Goal: Task Accomplishment & Management: Use online tool/utility

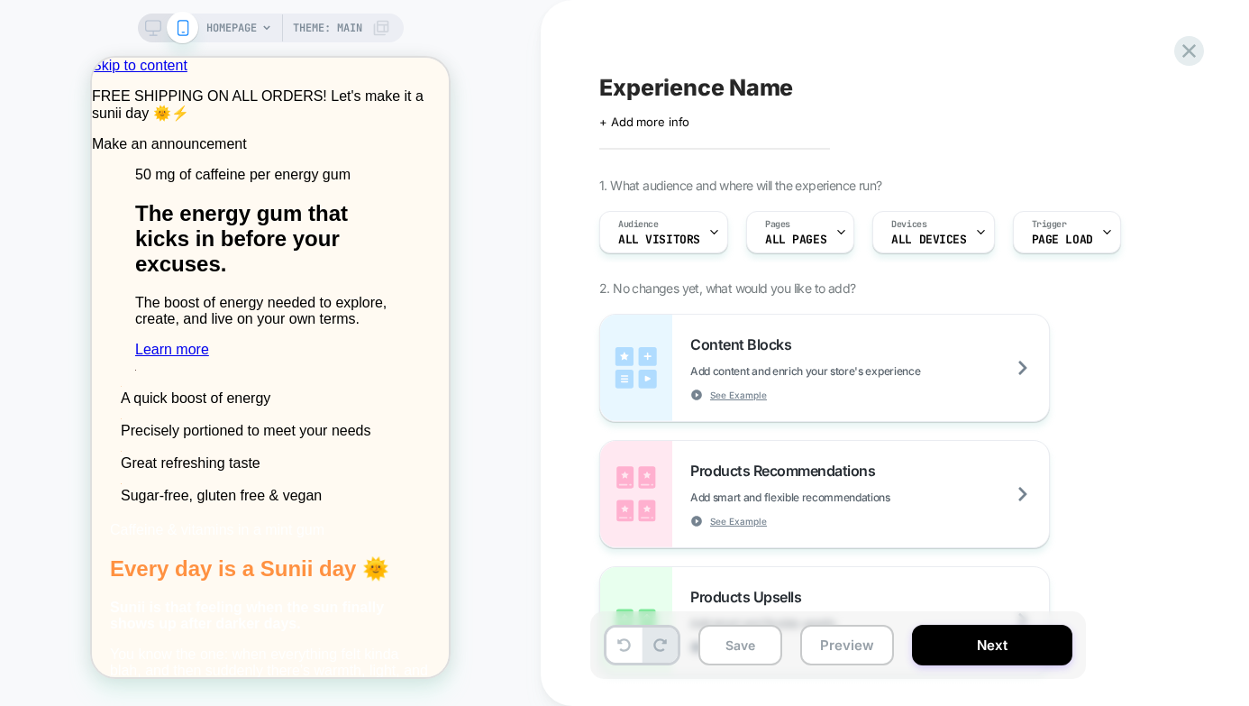
click at [257, 30] on div "HOMEPAGE Theme: MAIN" at bounding box center [298, 28] width 184 height 29
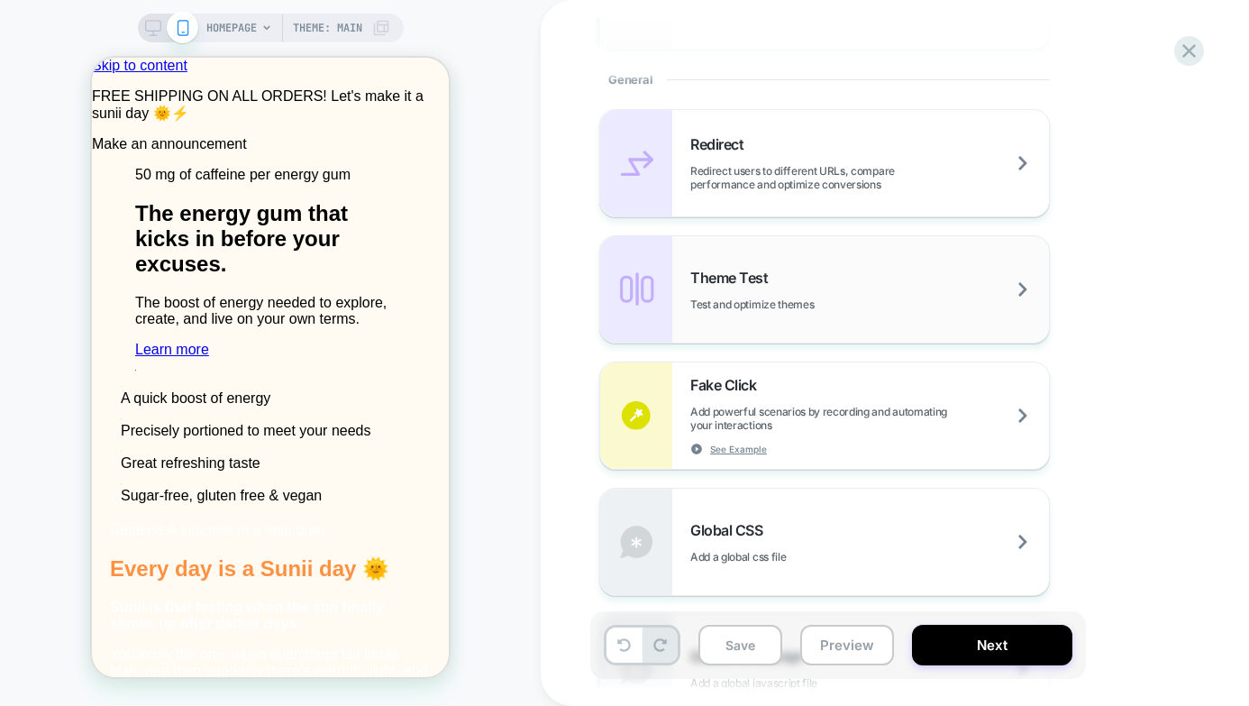
scroll to position [746, 0]
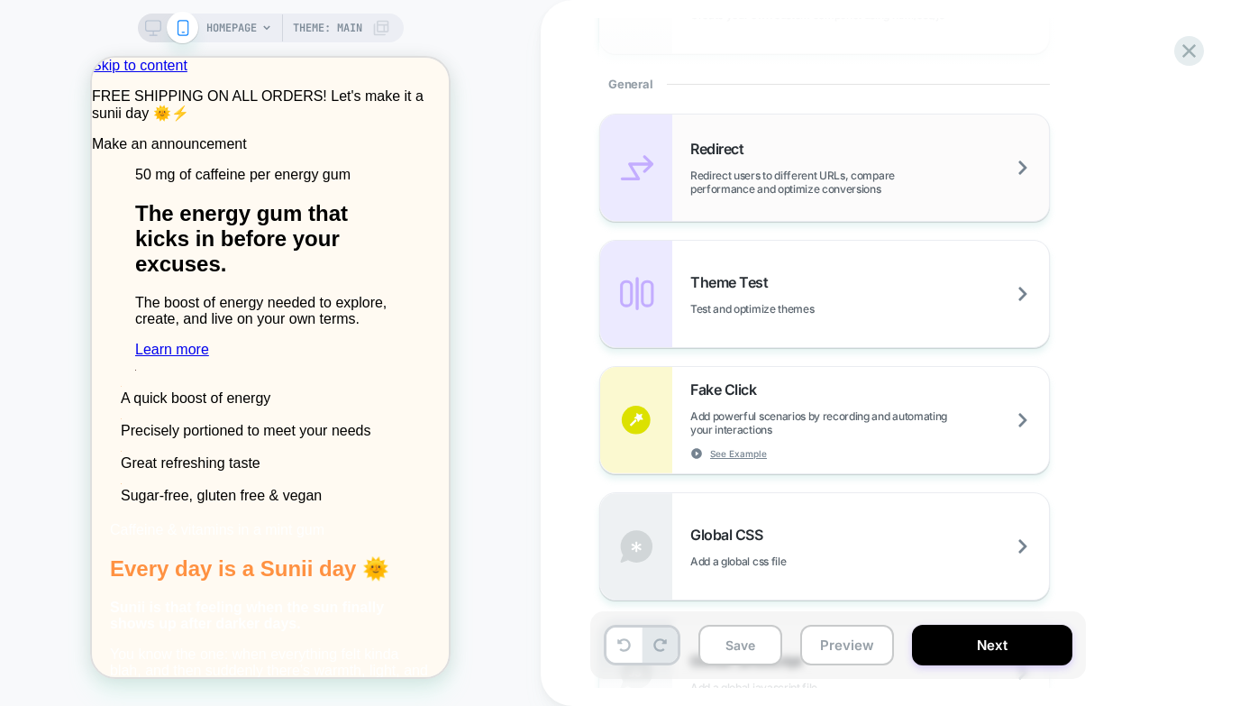
click at [832, 181] on span "Redirect users to different URLs, compare performance and optimize conversions" at bounding box center [869, 182] width 359 height 27
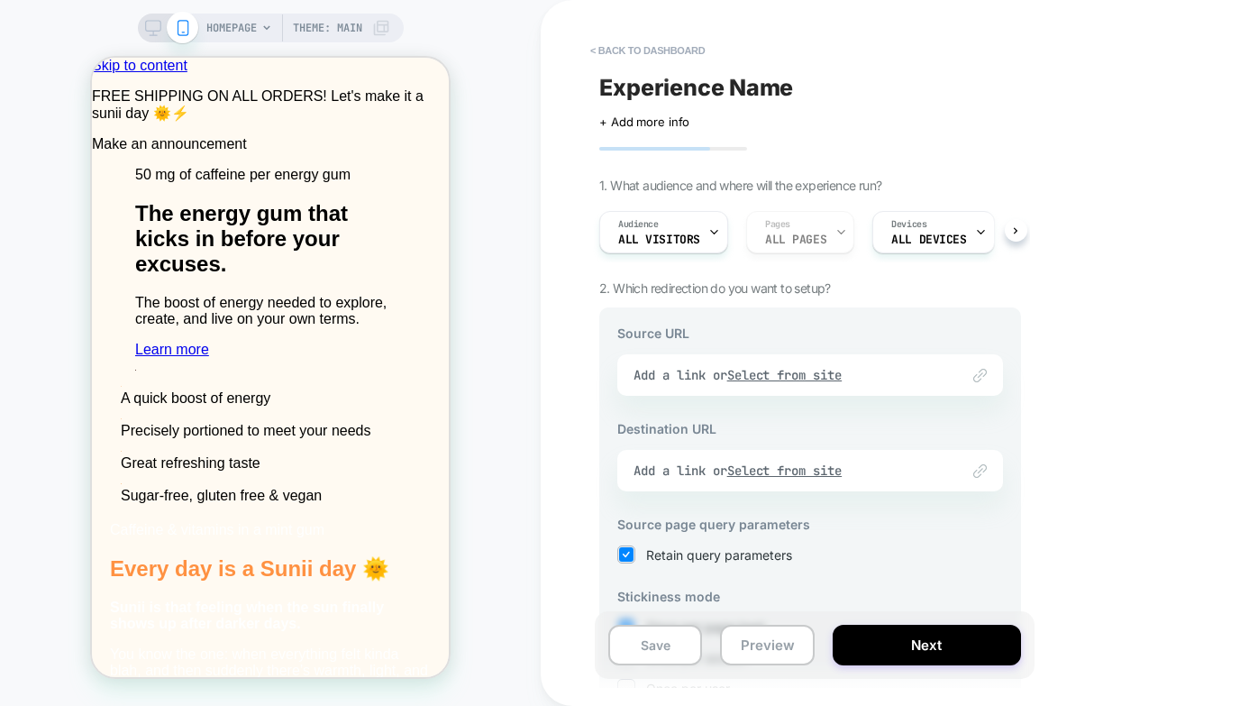
click at [357, 377] on div "Link to Add a link or Select from site" at bounding box center [178, 381] width 357 height 130
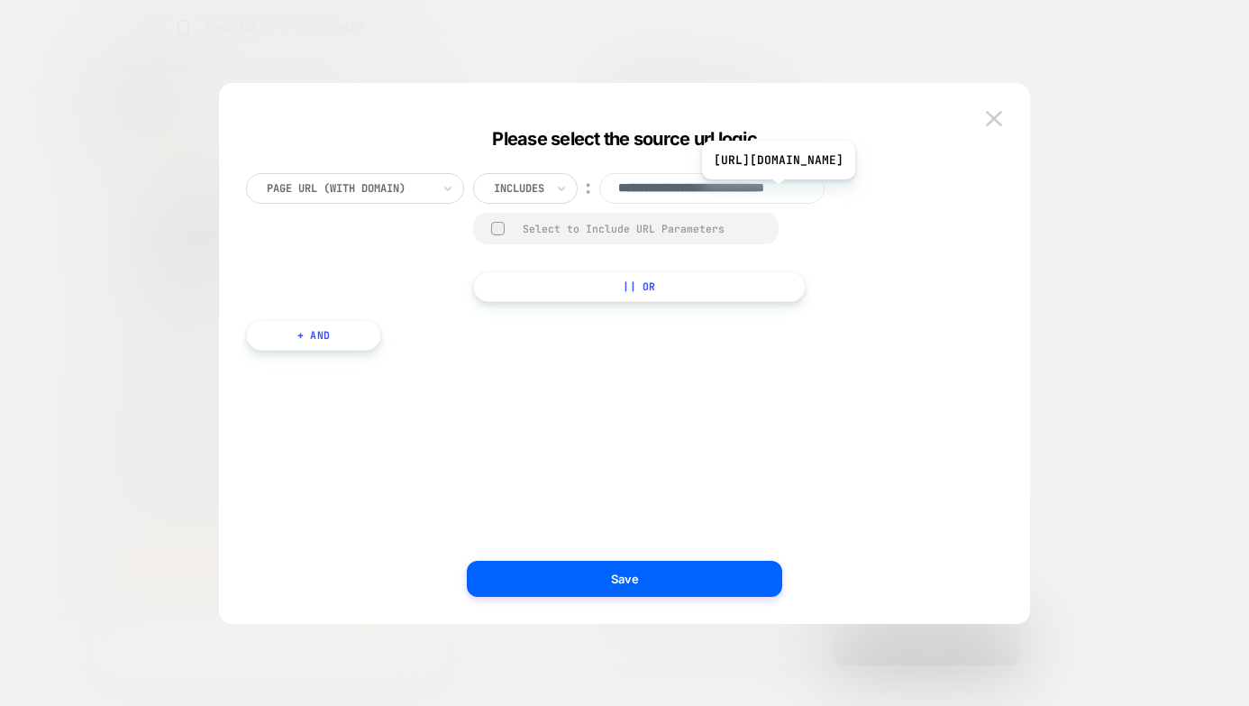
scroll to position [0, 56]
type input "**********"
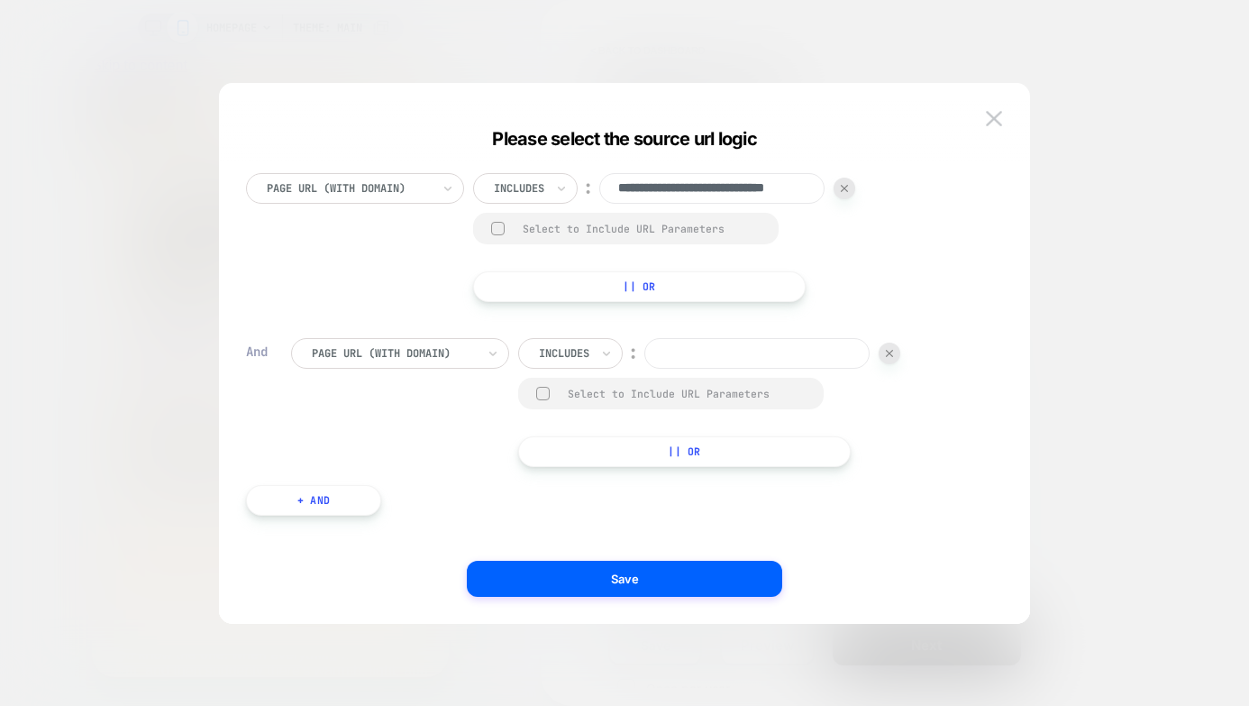
click at [891, 355] on img at bounding box center [889, 353] width 7 height 7
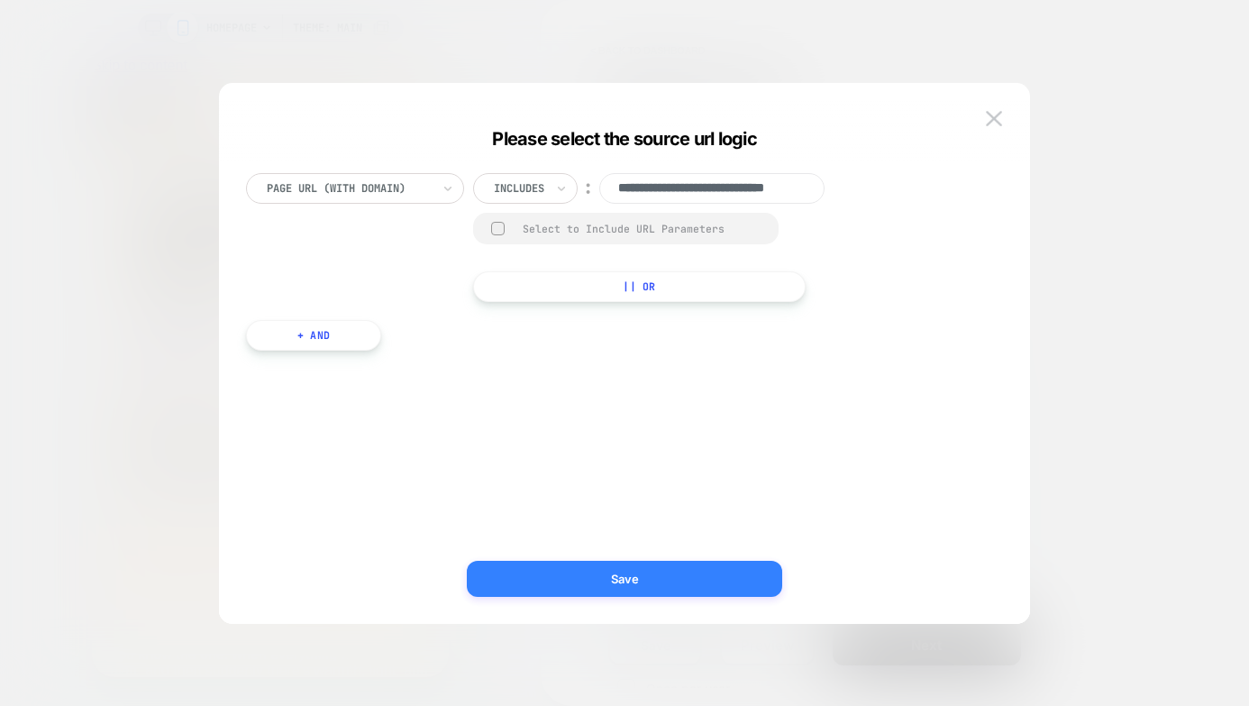
click at [644, 578] on button "Save" at bounding box center [624, 579] width 315 height 36
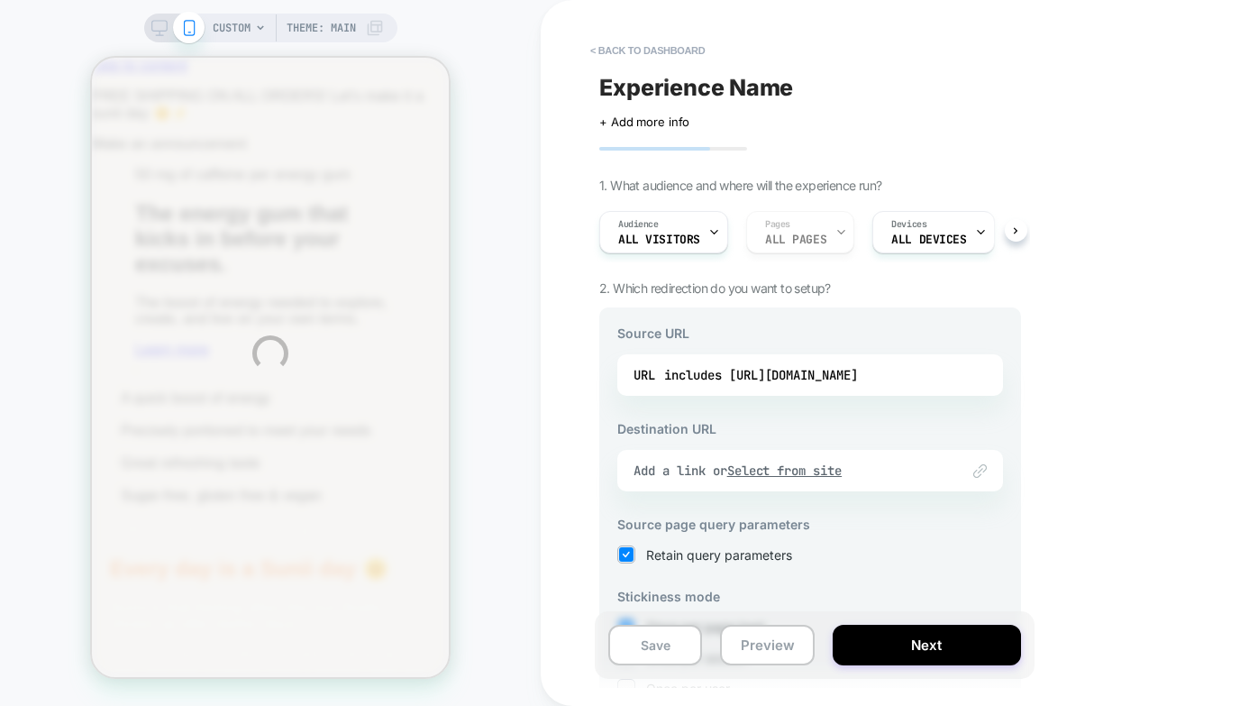
click at [810, 473] on div "CUSTOM Theme: MAIN < back to dashboard Experience Name Click to edit experience…" at bounding box center [624, 353] width 1249 height 706
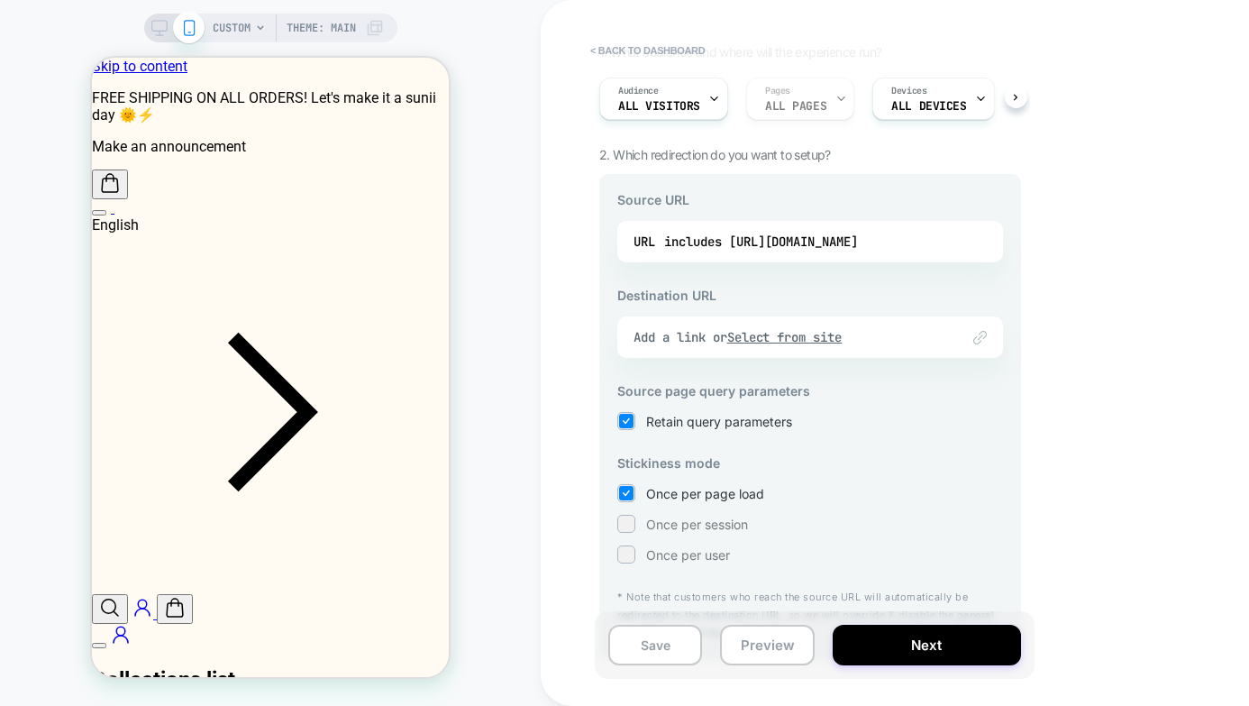
scroll to position [151, 0]
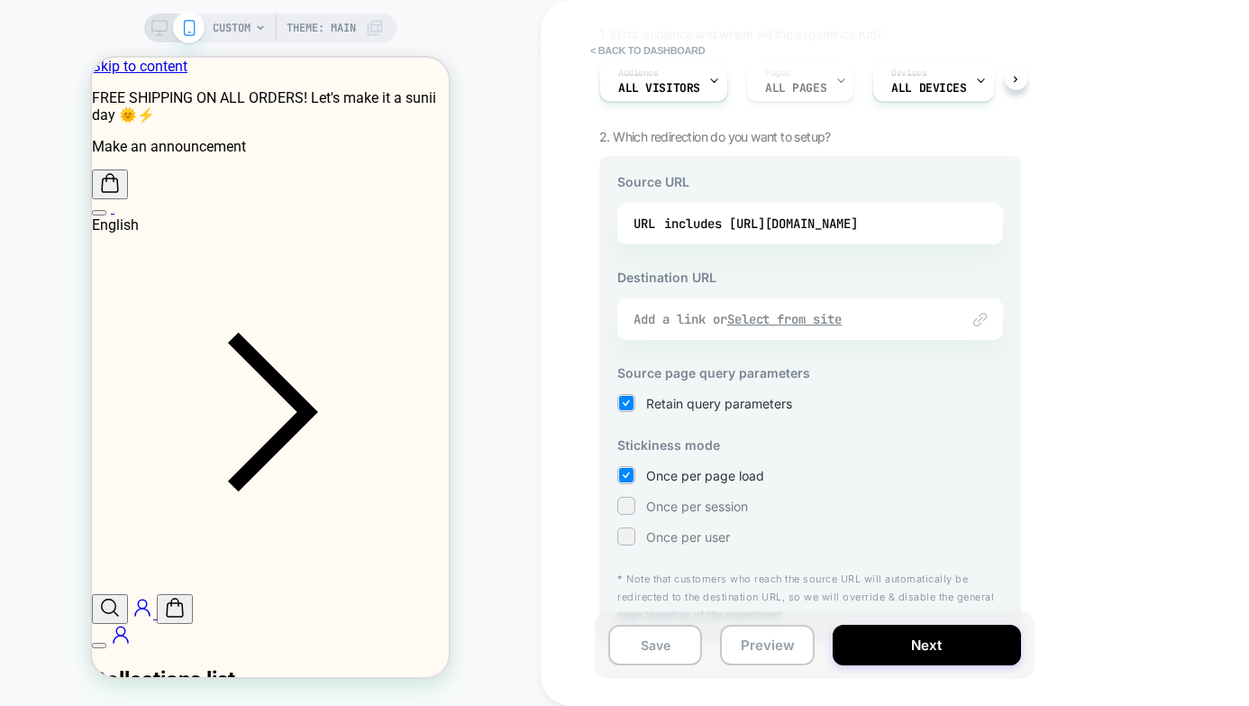
click at [833, 317] on u "Select from site" at bounding box center [784, 319] width 115 height 16
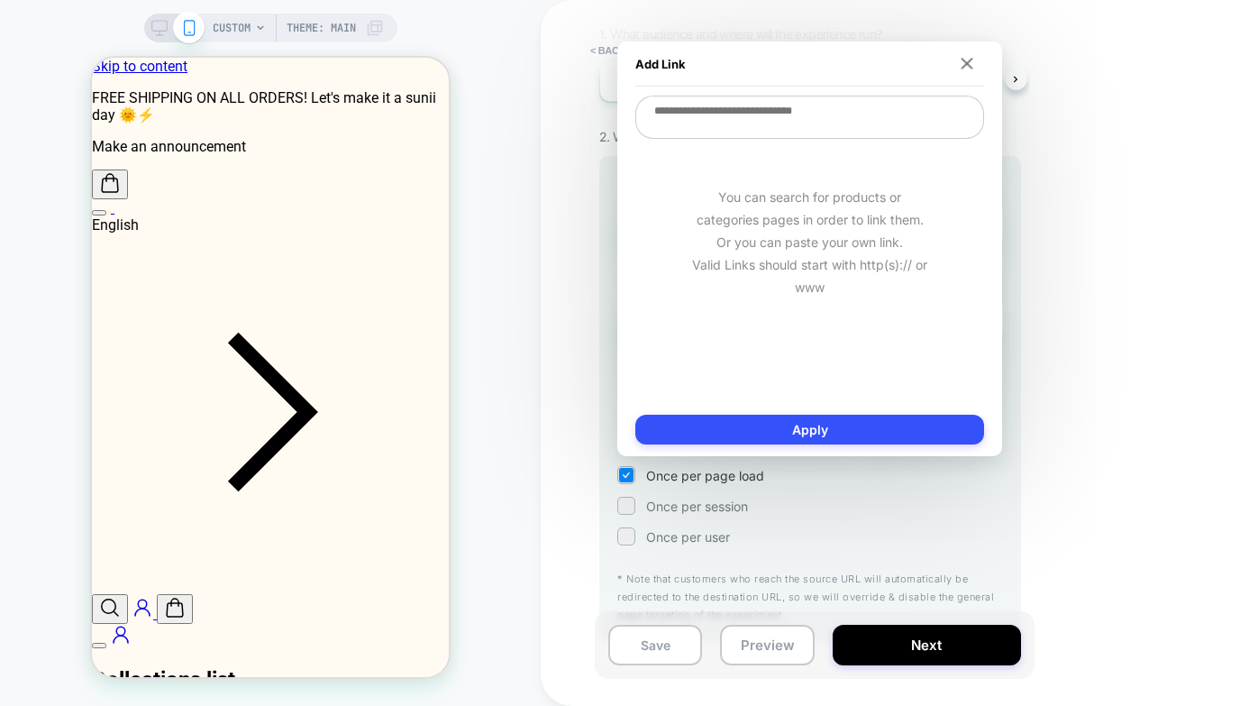
scroll to position [0, 4]
click at [963, 63] on img at bounding box center [968, 64] width 12 height 12
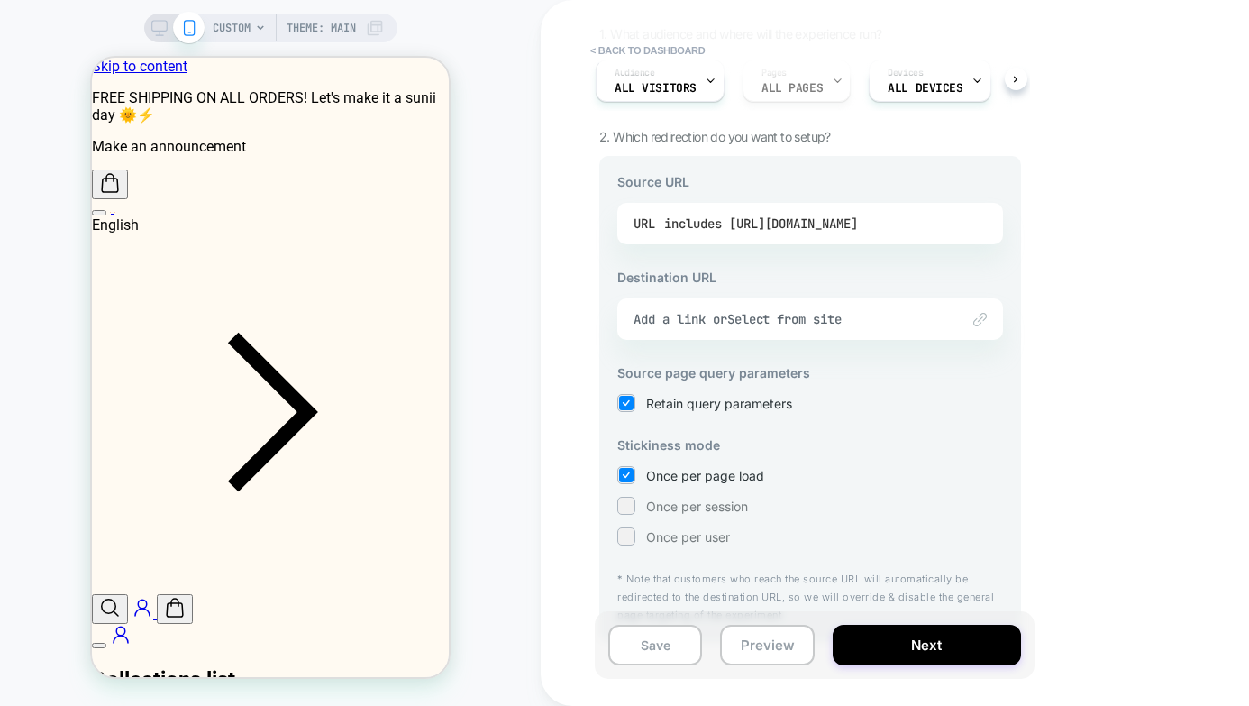
click at [858, 227] on div "includes [URL][DOMAIN_NAME]" at bounding box center [761, 223] width 194 height 27
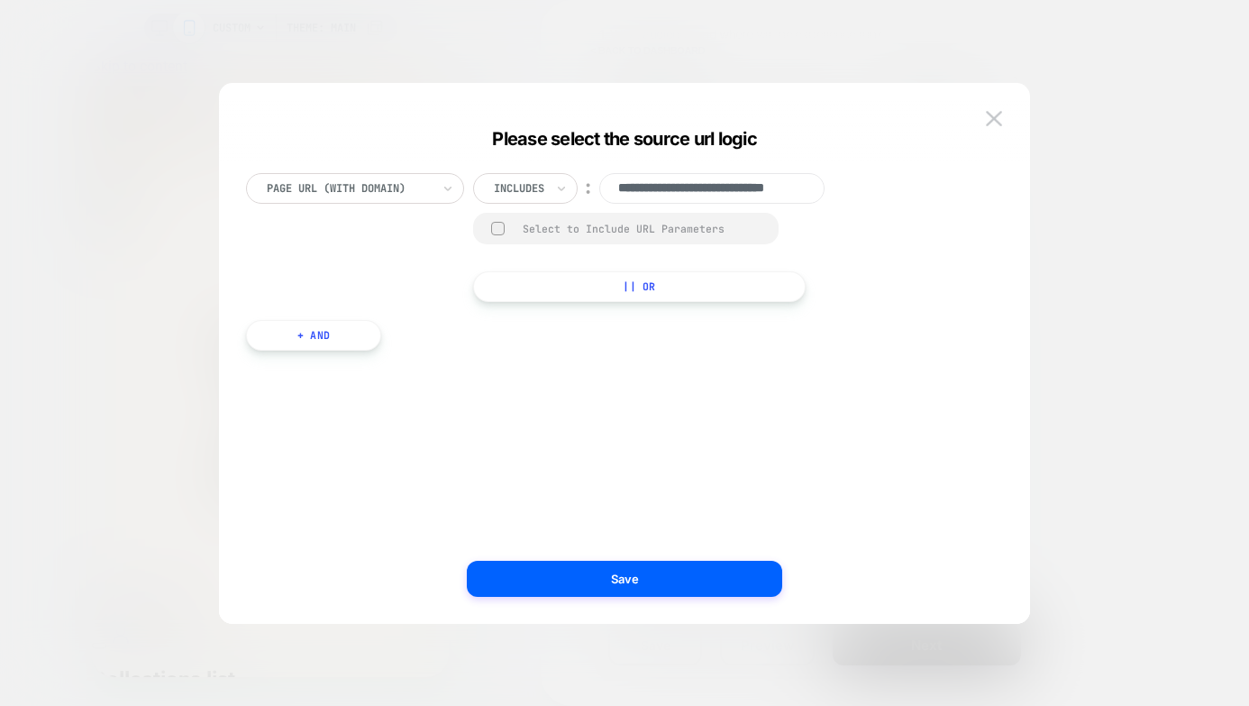
scroll to position [0, 0]
paste input "**********"
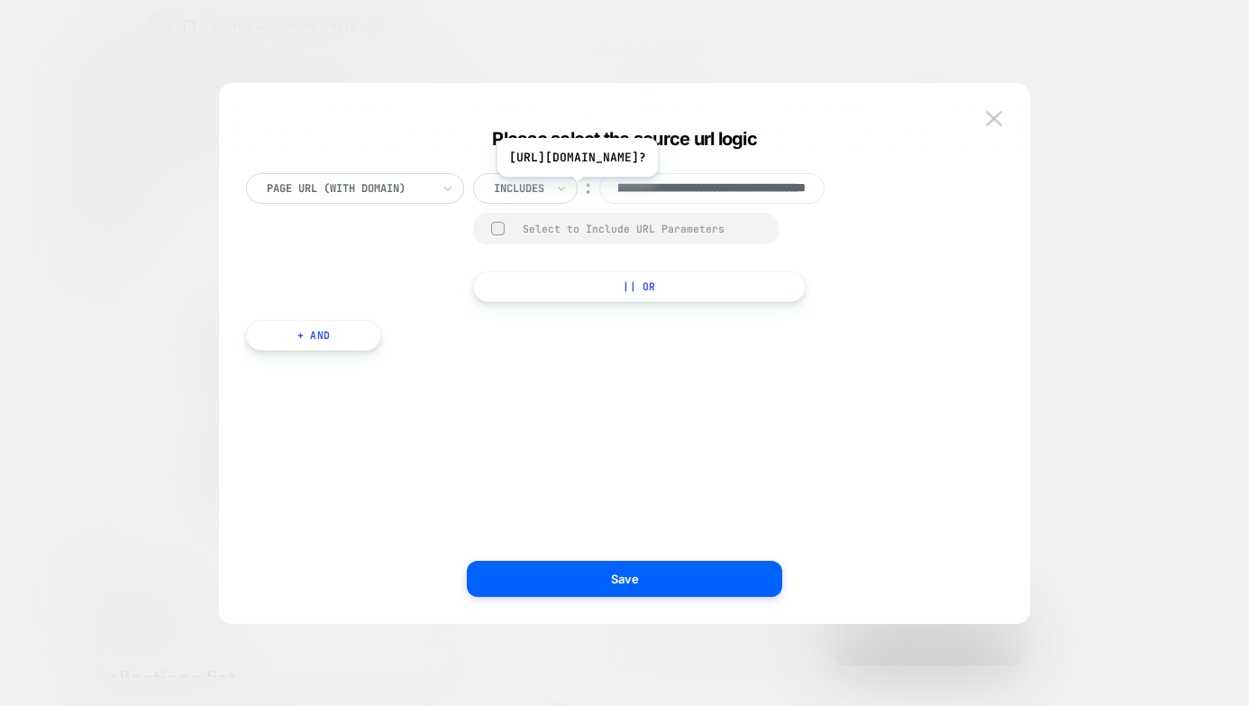
scroll to position [0, 184]
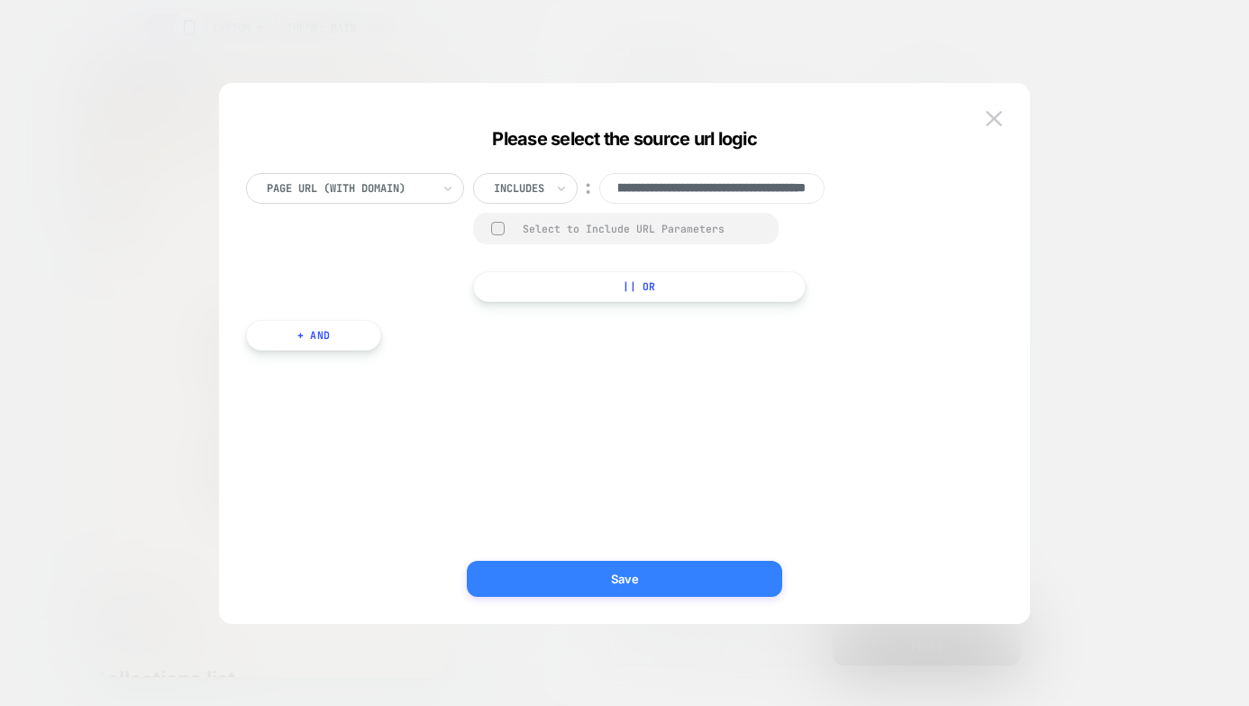
type input "**********"
click at [636, 574] on button "Save" at bounding box center [624, 579] width 315 height 36
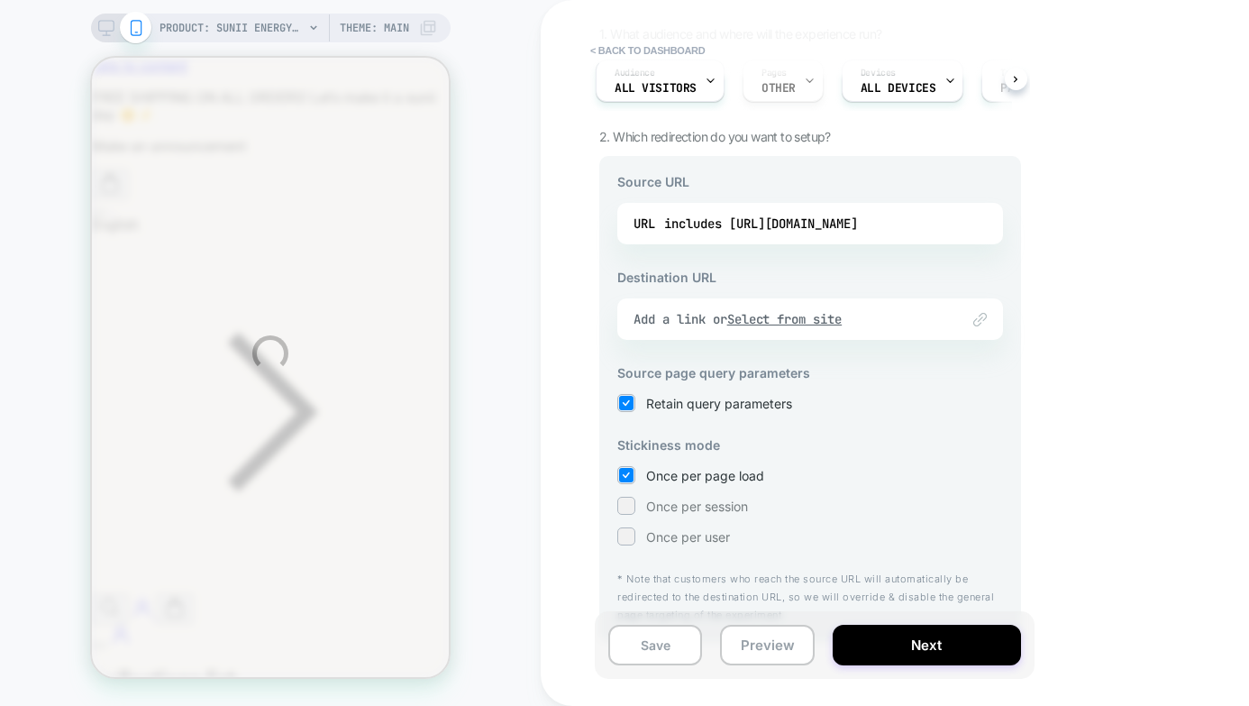
click at [830, 318] on div "PRODUCT: Sunii Energy Gum PRODUCT: Sunii Energy Gum Theme: MAIN < back to dashb…" at bounding box center [624, 353] width 1249 height 706
click at [685, 320] on div "PRODUCT: Sunii Energy Gum PRODUCT: Sunii Energy Gum Theme: MAIN < back to dashb…" at bounding box center [624, 353] width 1249 height 706
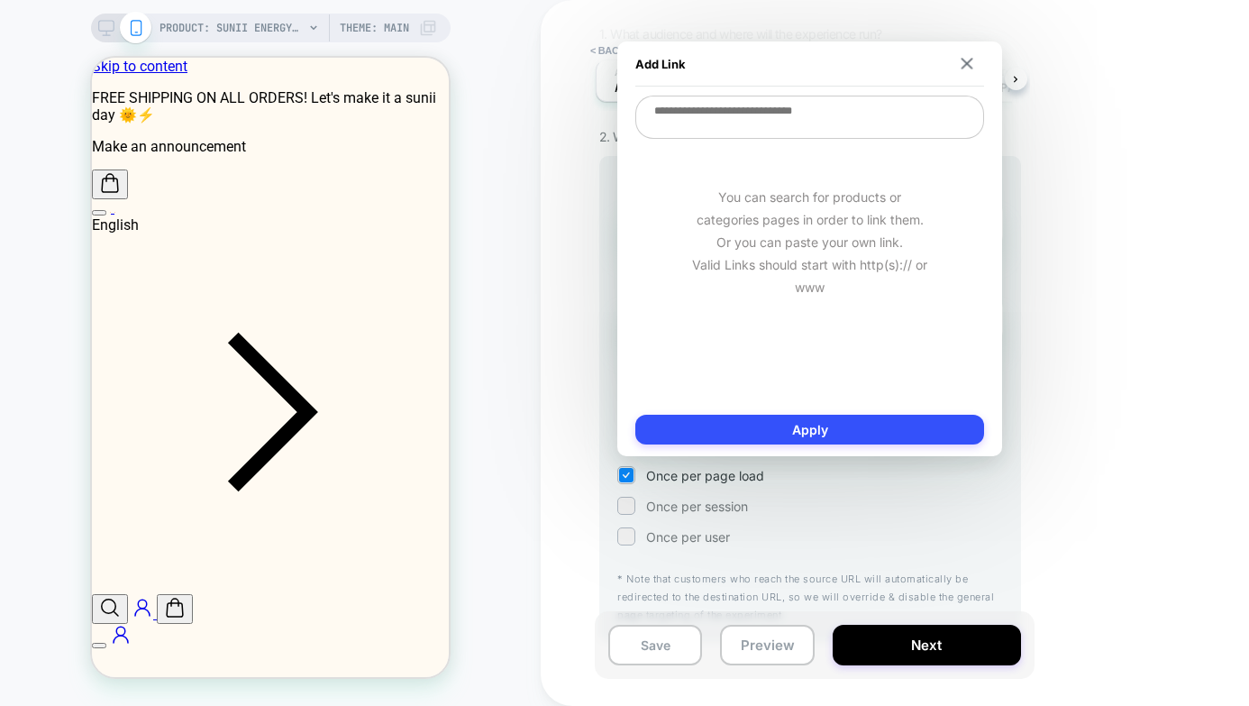
paste textarea "**********"
type textarea "**********"
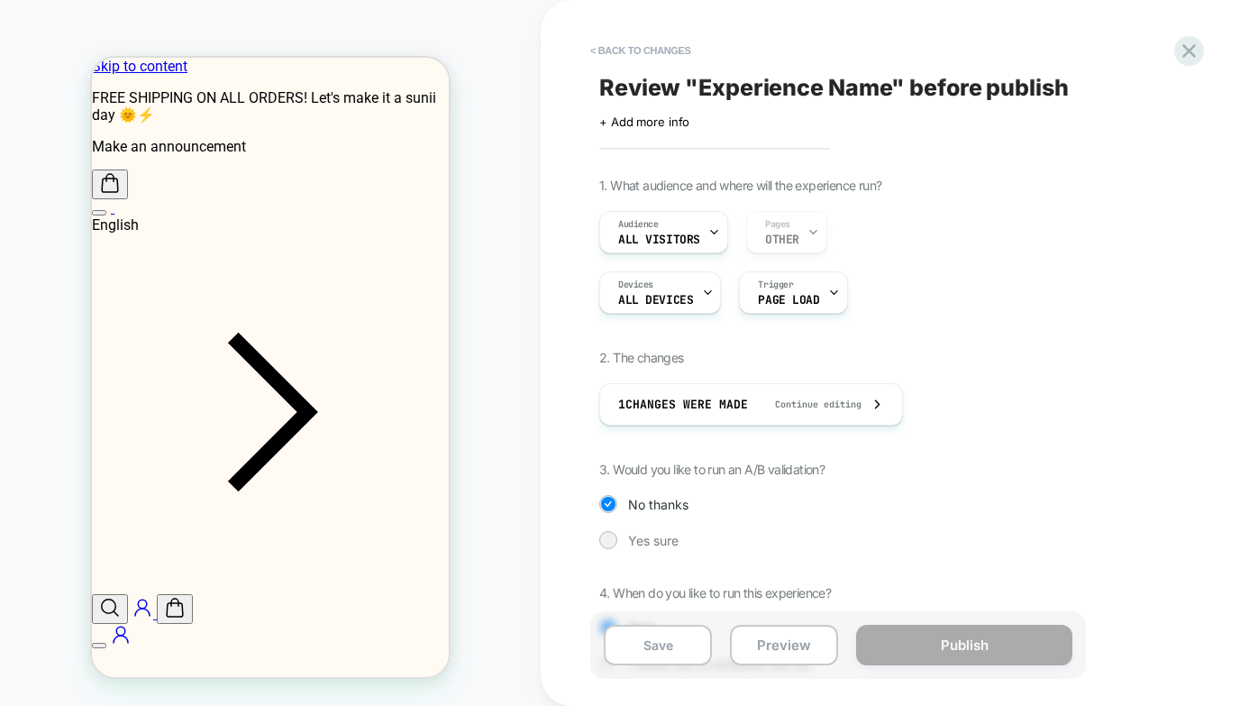
click at [692, 78] on span "Review " Experience Name " before publish" at bounding box center [834, 87] width 470 height 27
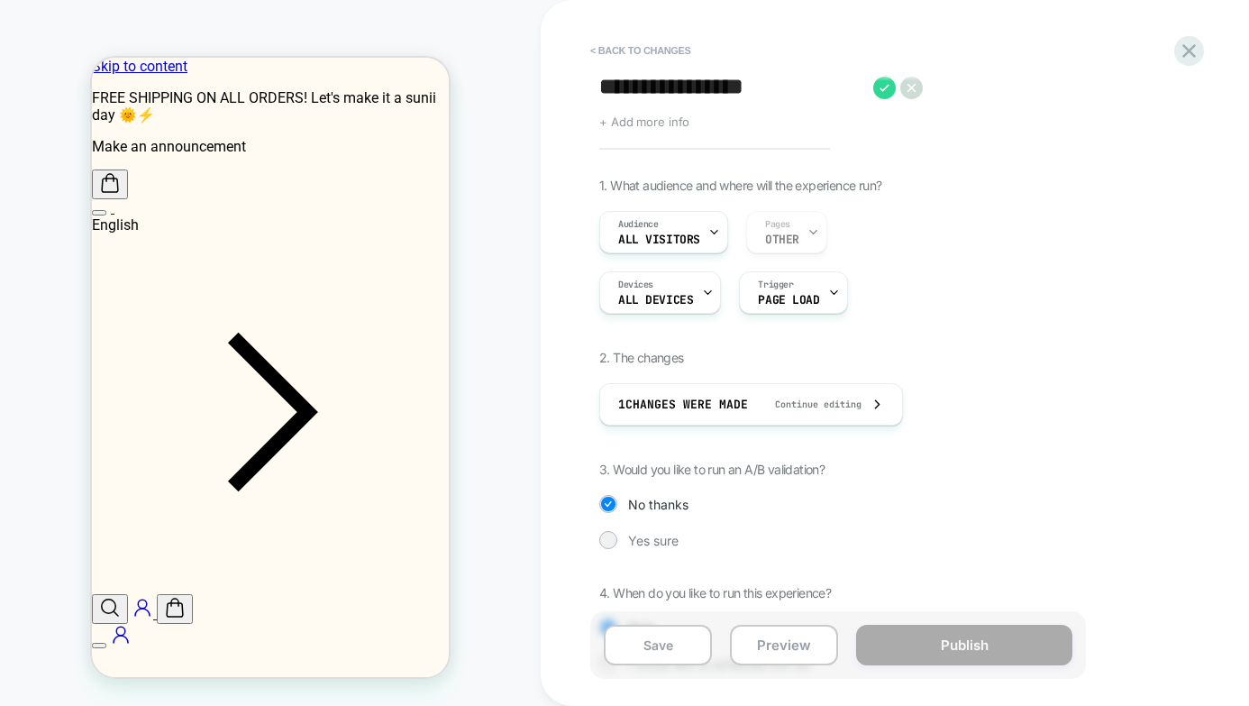
type textarea "**********"
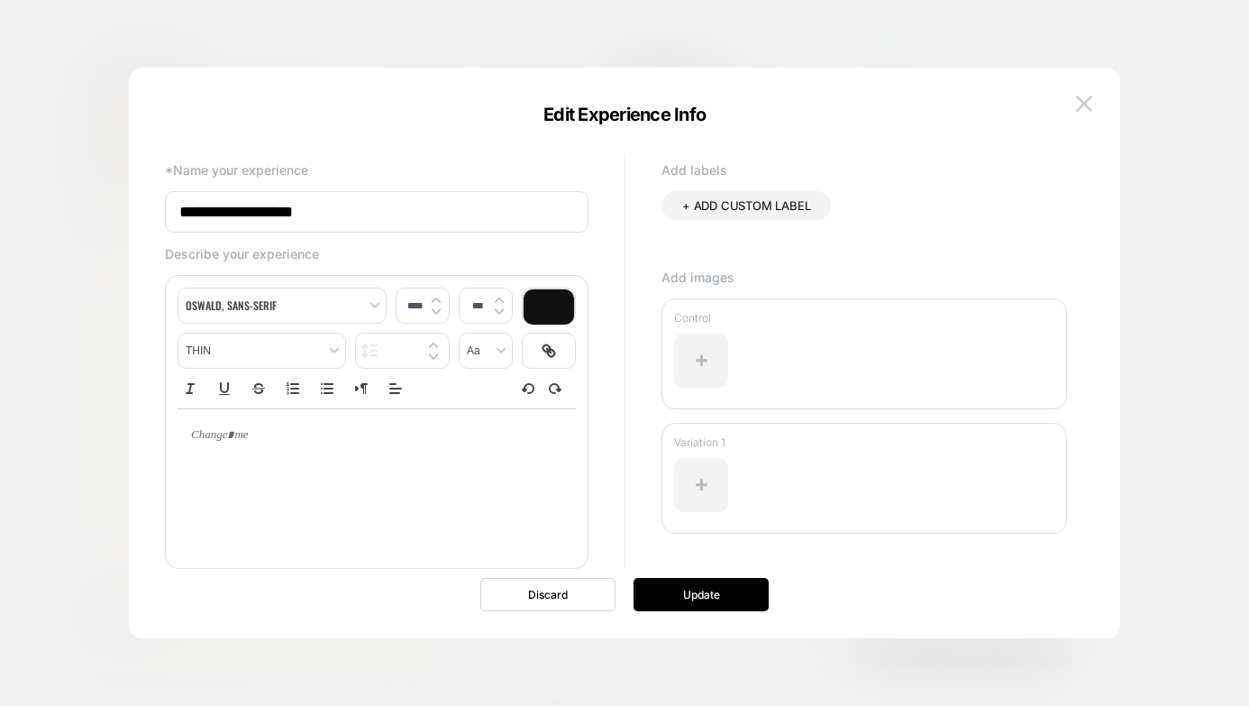
click at [419, 206] on input "**********" at bounding box center [377, 211] width 424 height 41
type input "**********"
click at [0, 0] on div at bounding box center [0, 0] width 0 height 0
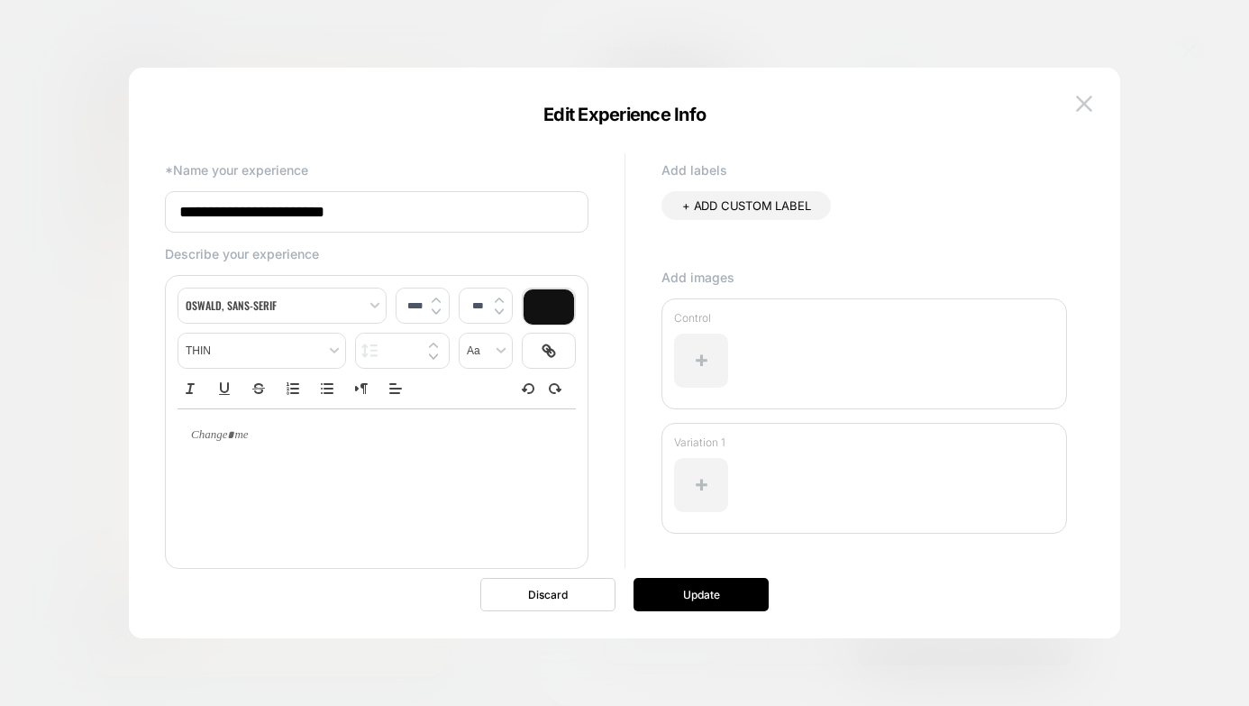
type input "****"
click at [0, 0] on p at bounding box center [0, 0] width 0 height 0
click at [0, 0] on p "**********" at bounding box center [0, 0] width 0 height 0
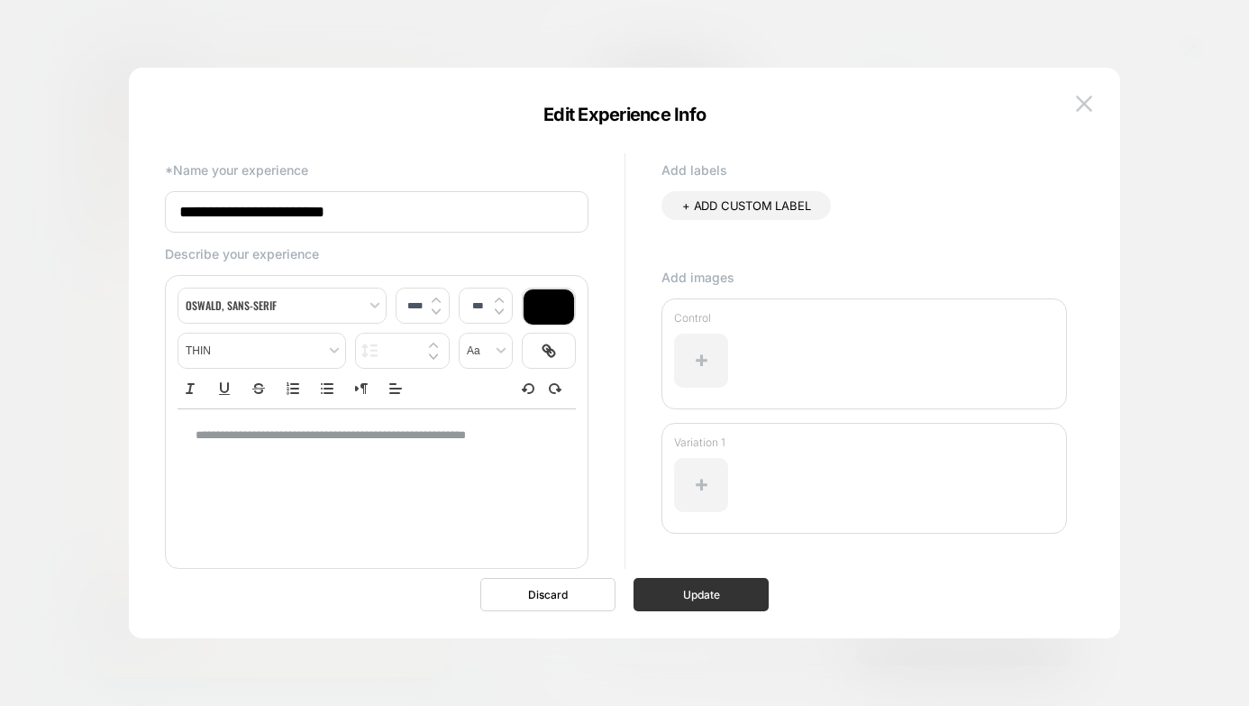
click at [717, 598] on button "Update" at bounding box center [701, 594] width 135 height 33
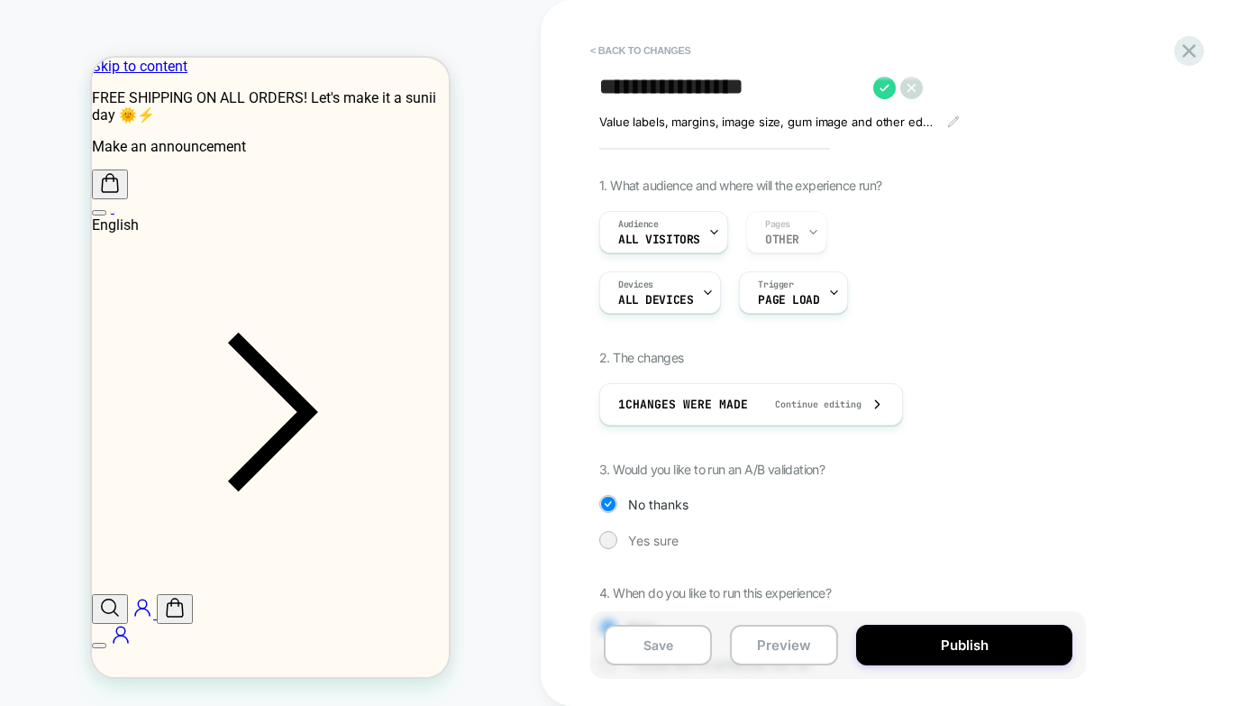
scroll to position [83, 0]
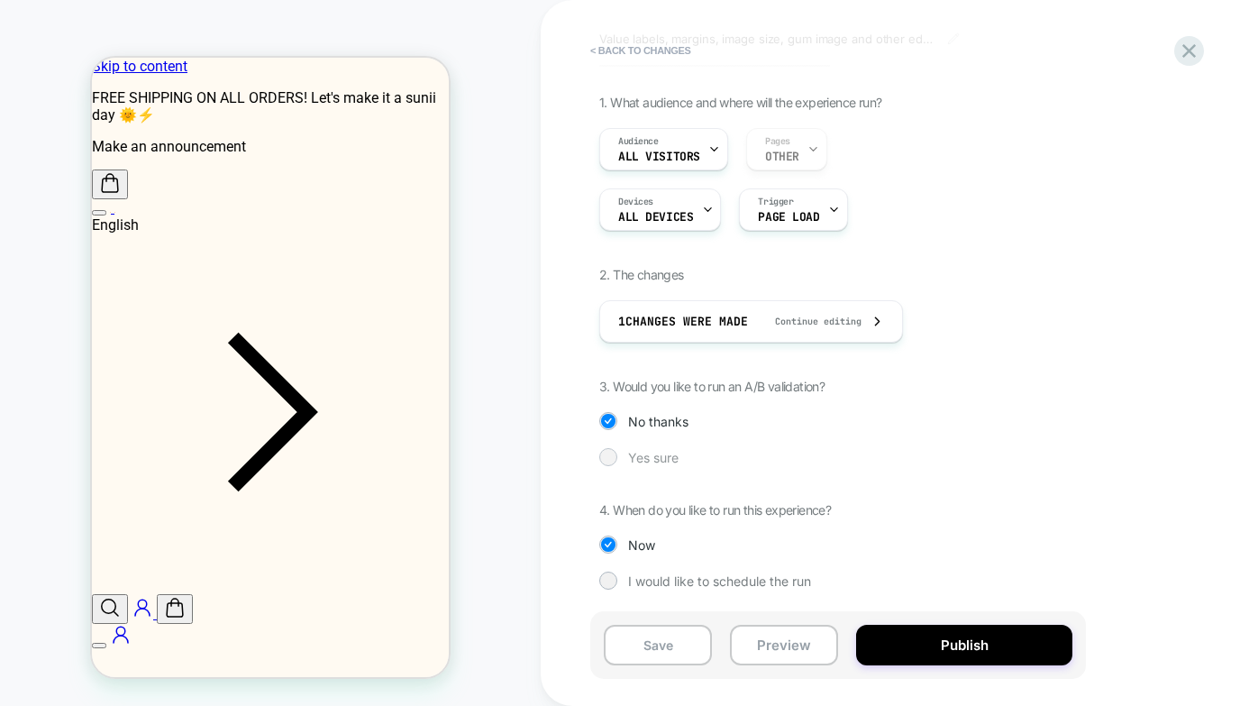
click at [646, 448] on div "Yes sure" at bounding box center [838, 457] width 478 height 18
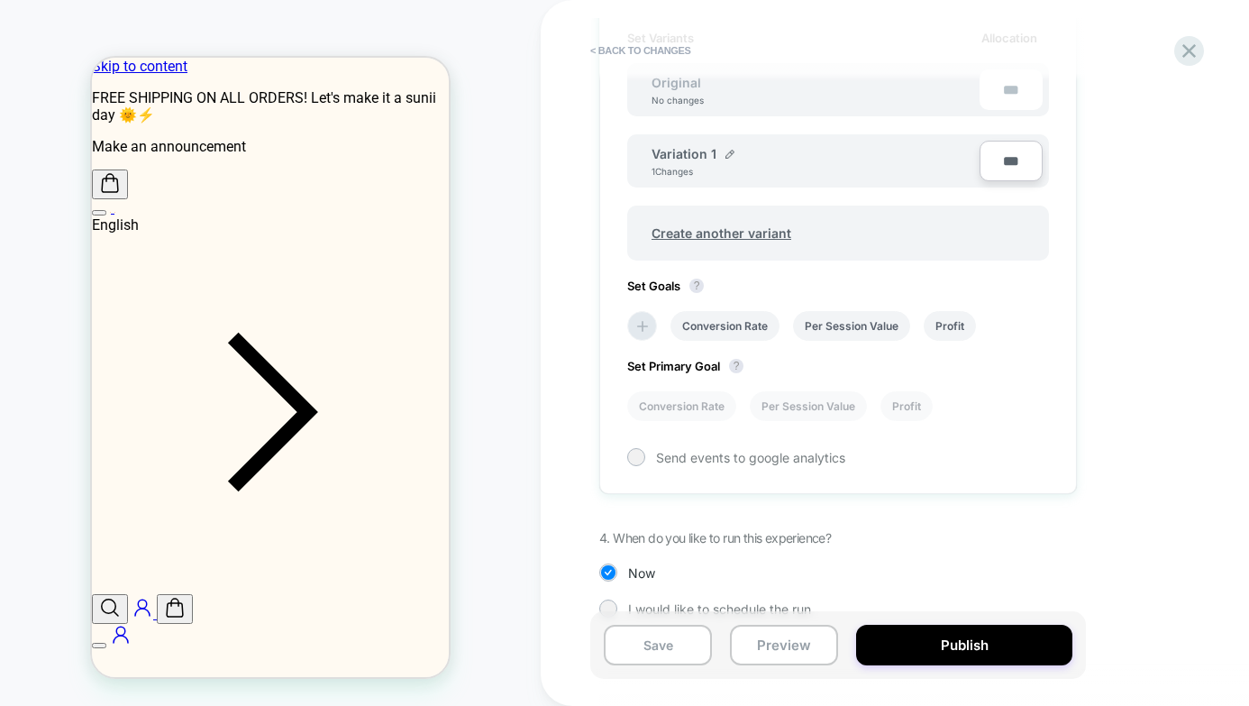
scroll to position [593, 0]
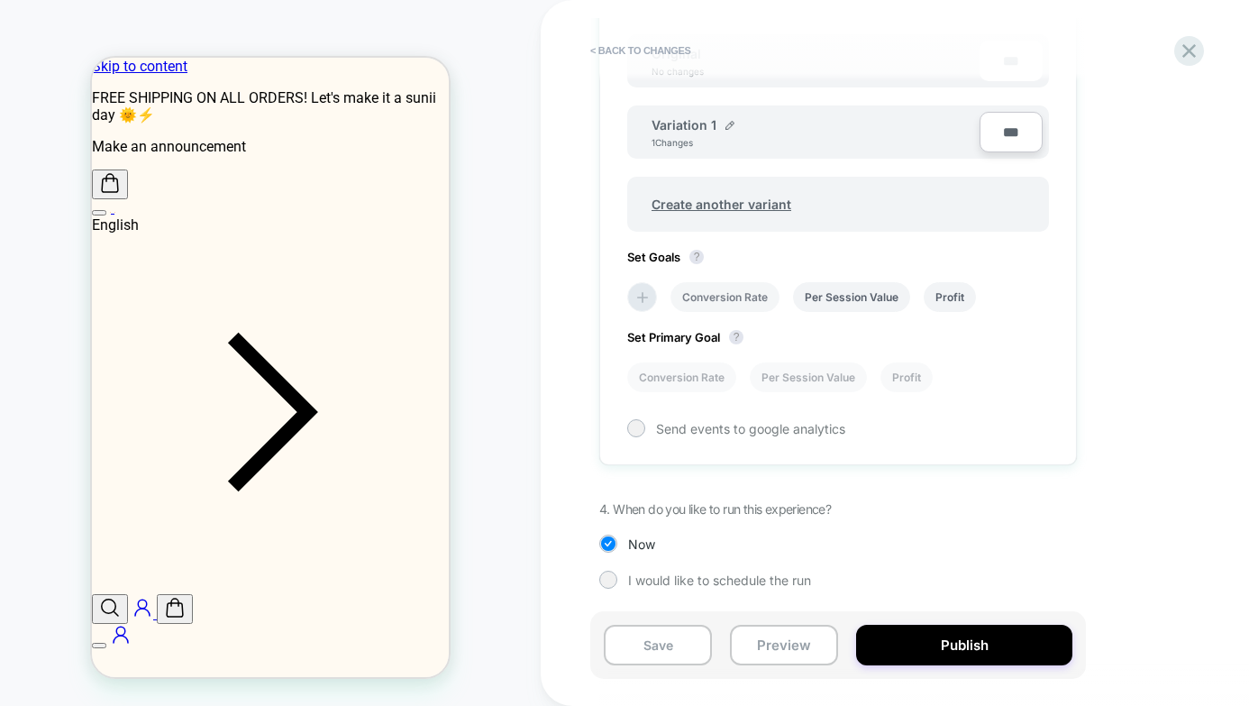
click at [711, 297] on li "Conversion Rate" at bounding box center [725, 297] width 109 height 30
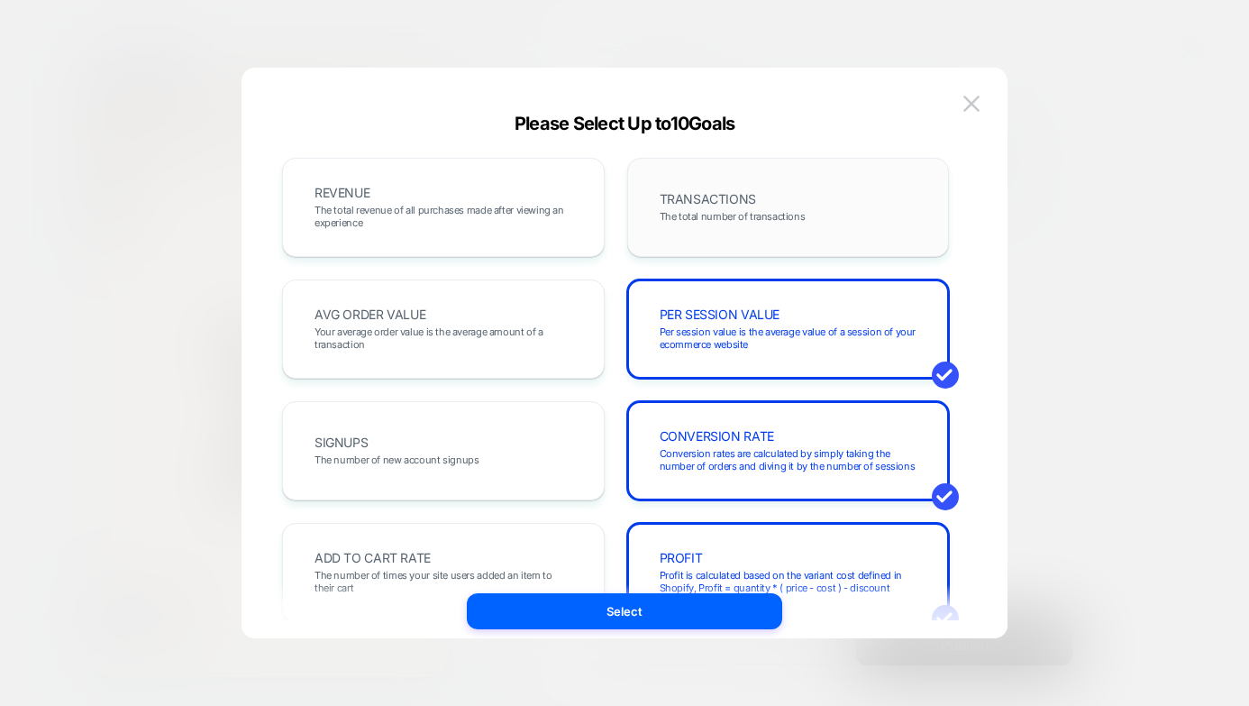
click at [691, 217] on span "The total number of transactions" at bounding box center [733, 216] width 146 height 13
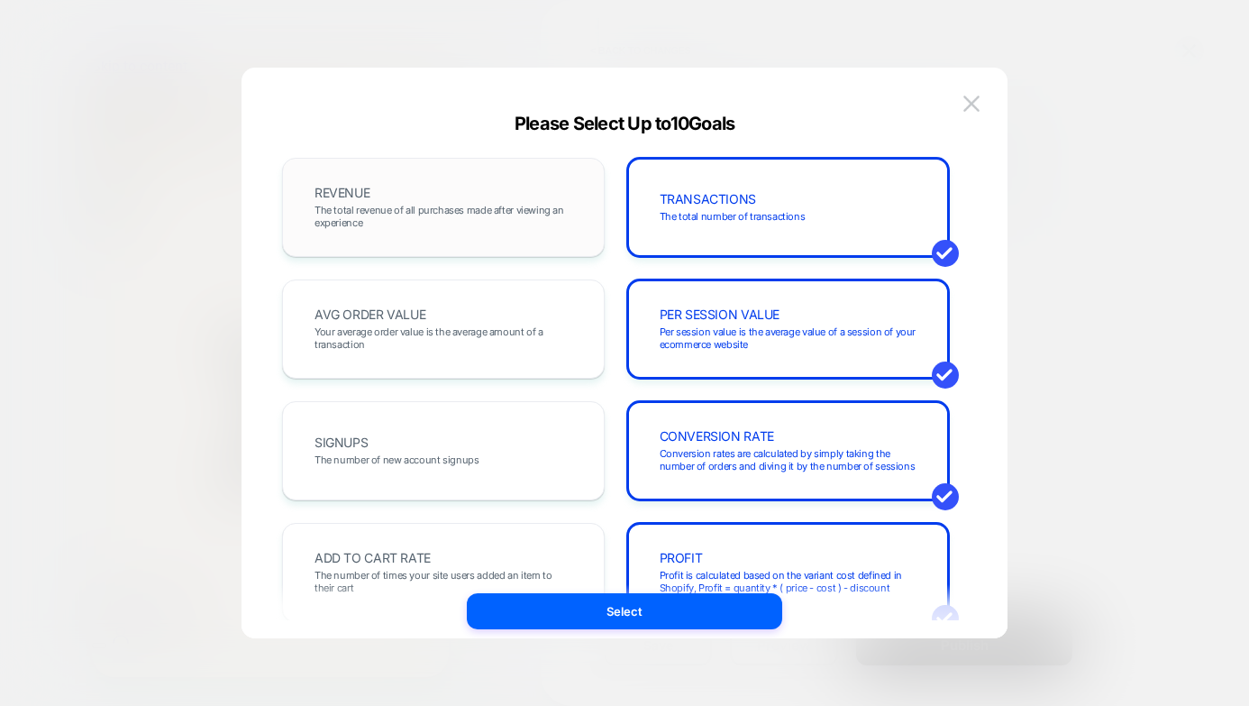
click at [413, 202] on div "REVENUE The total revenue of all purchases made after viewing an experience" at bounding box center [443, 207] width 285 height 61
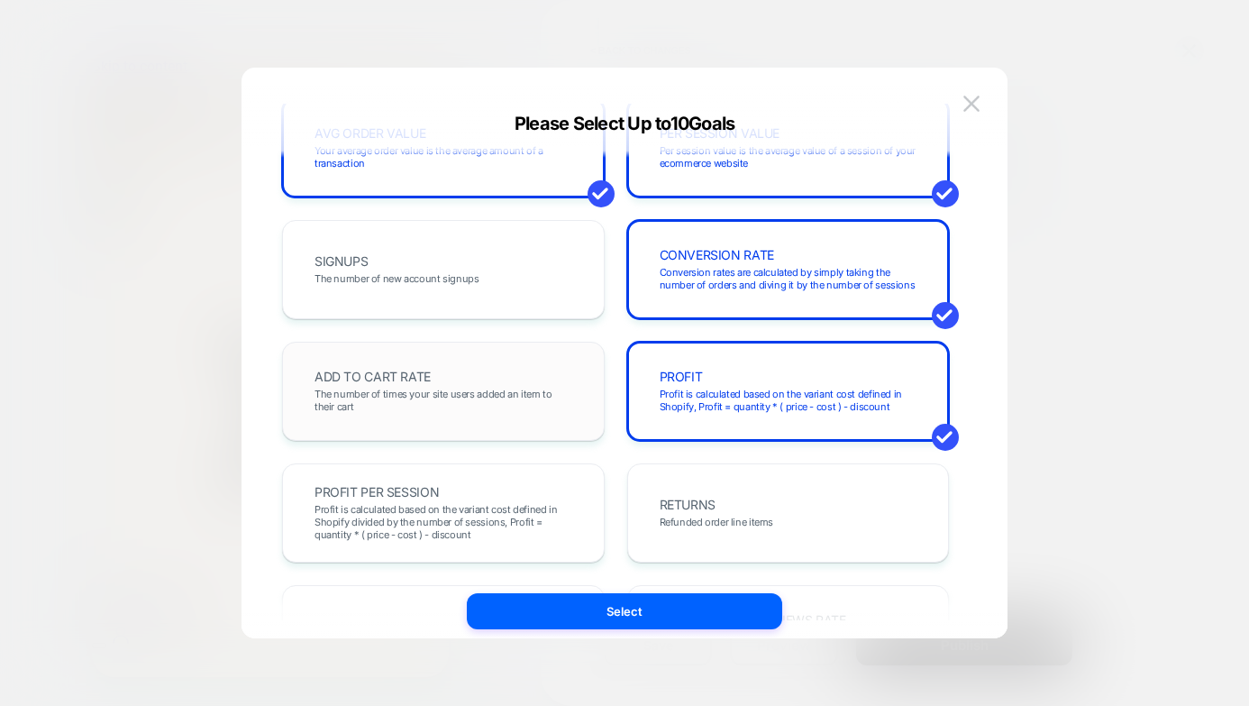
click at [423, 388] on span "The number of times your site users added an item to their cart" at bounding box center [444, 400] width 258 height 25
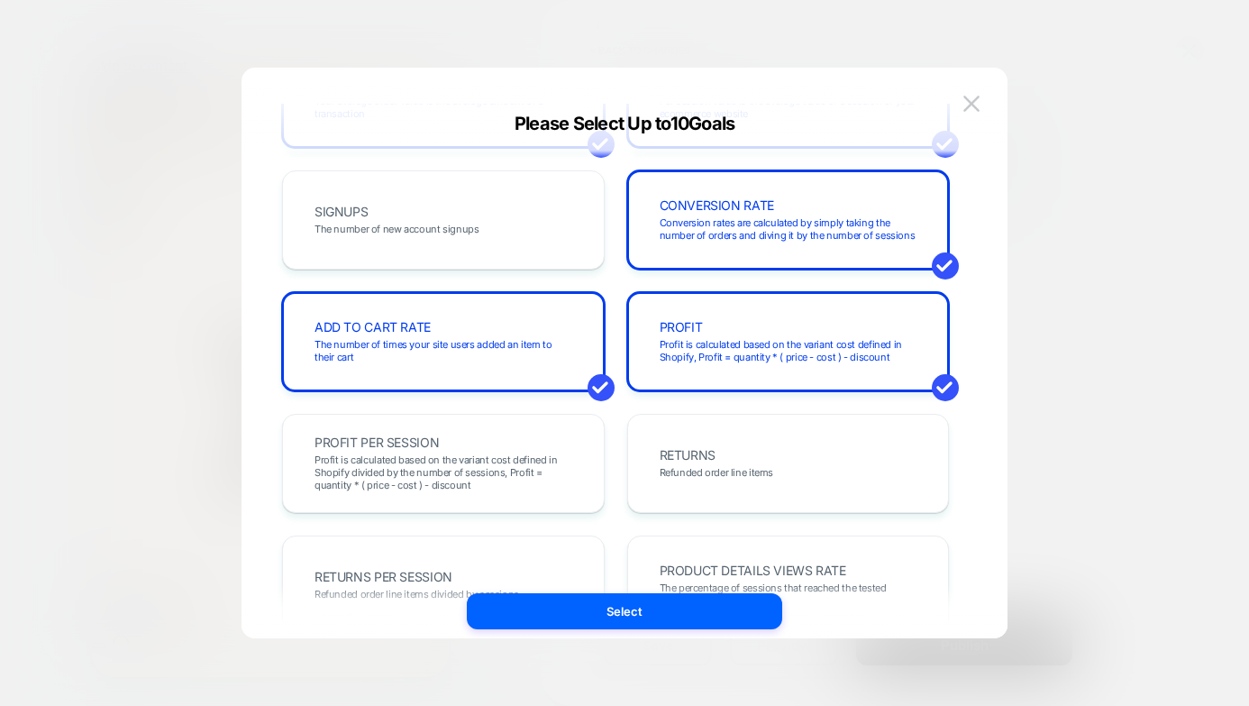
scroll to position [508, 0]
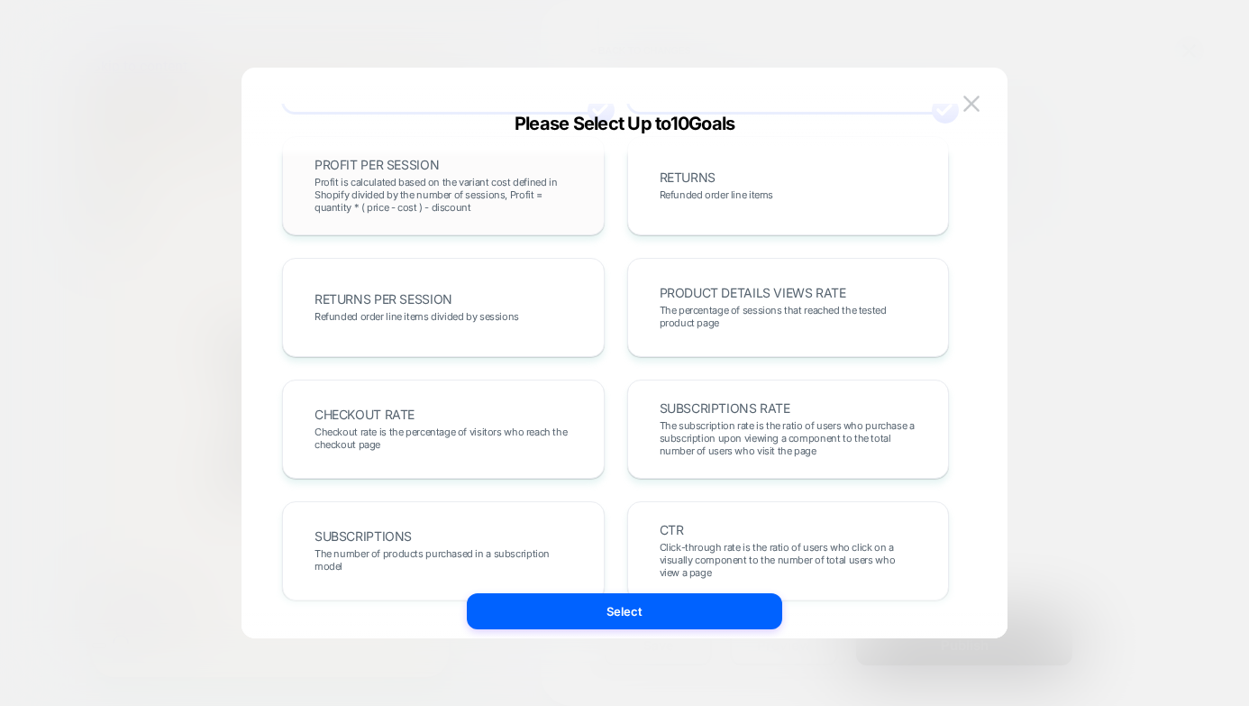
click at [463, 202] on span "Profit is calculated based on the variant cost defined in Shopify divided by th…" at bounding box center [444, 195] width 258 height 38
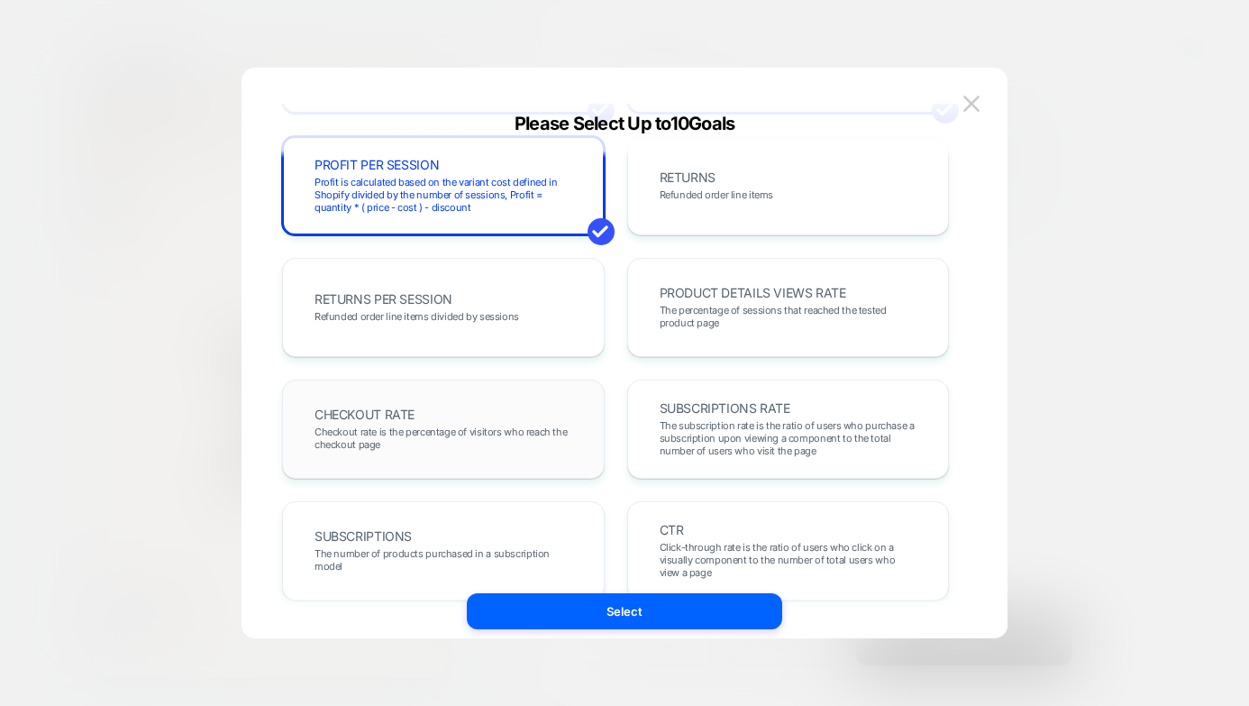
click at [545, 448] on span "Checkout rate is the percentage of visitors who reach the checkout page" at bounding box center [444, 437] width 258 height 25
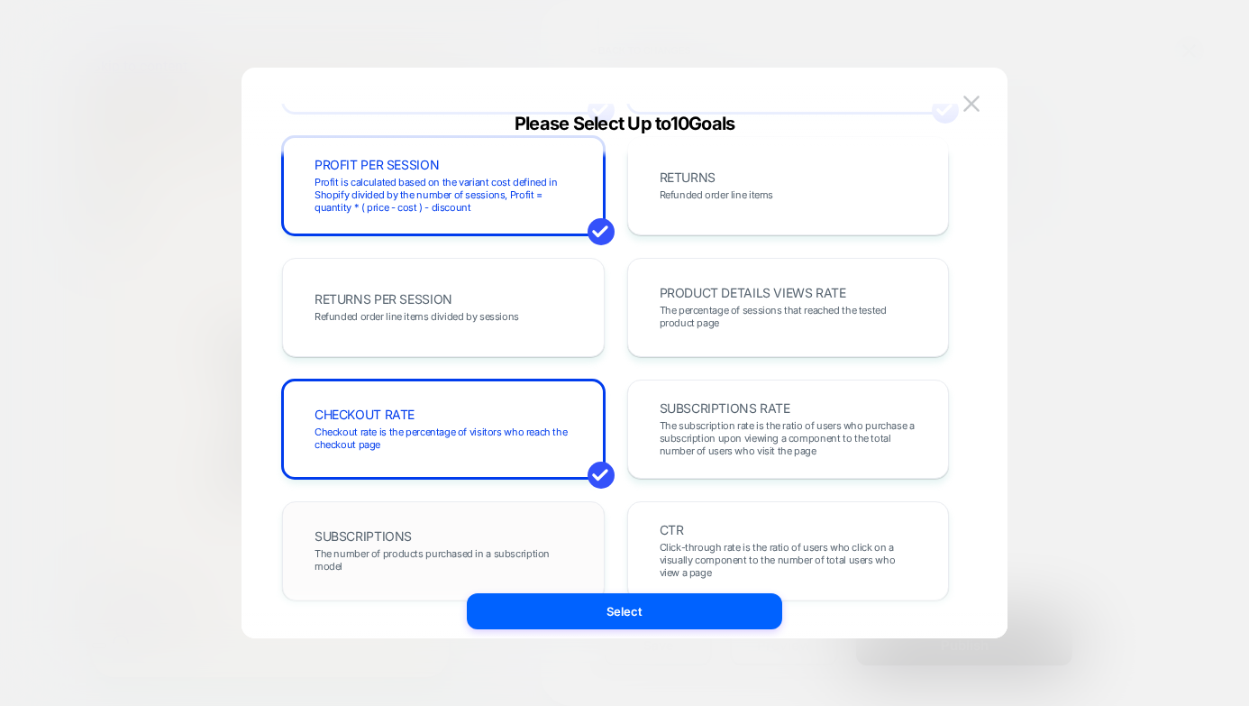
click at [515, 552] on span "The number of products purchased in a subscription model" at bounding box center [444, 559] width 258 height 25
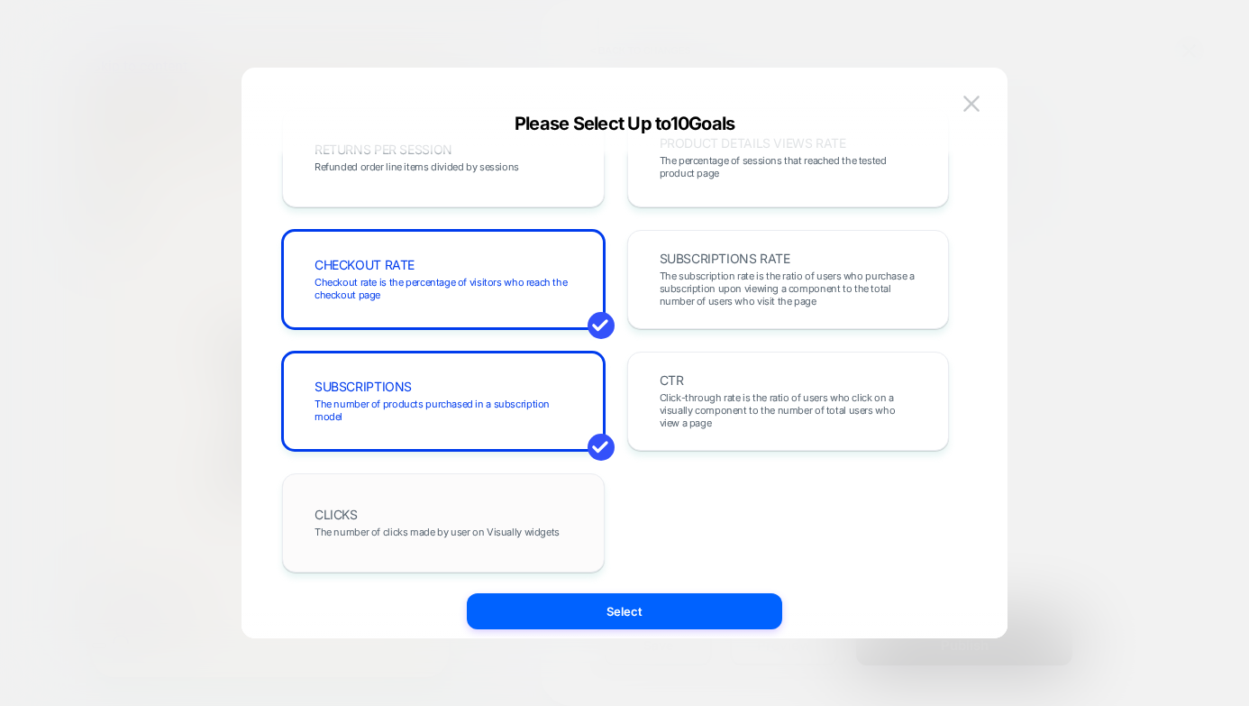
scroll to position [664, 0]
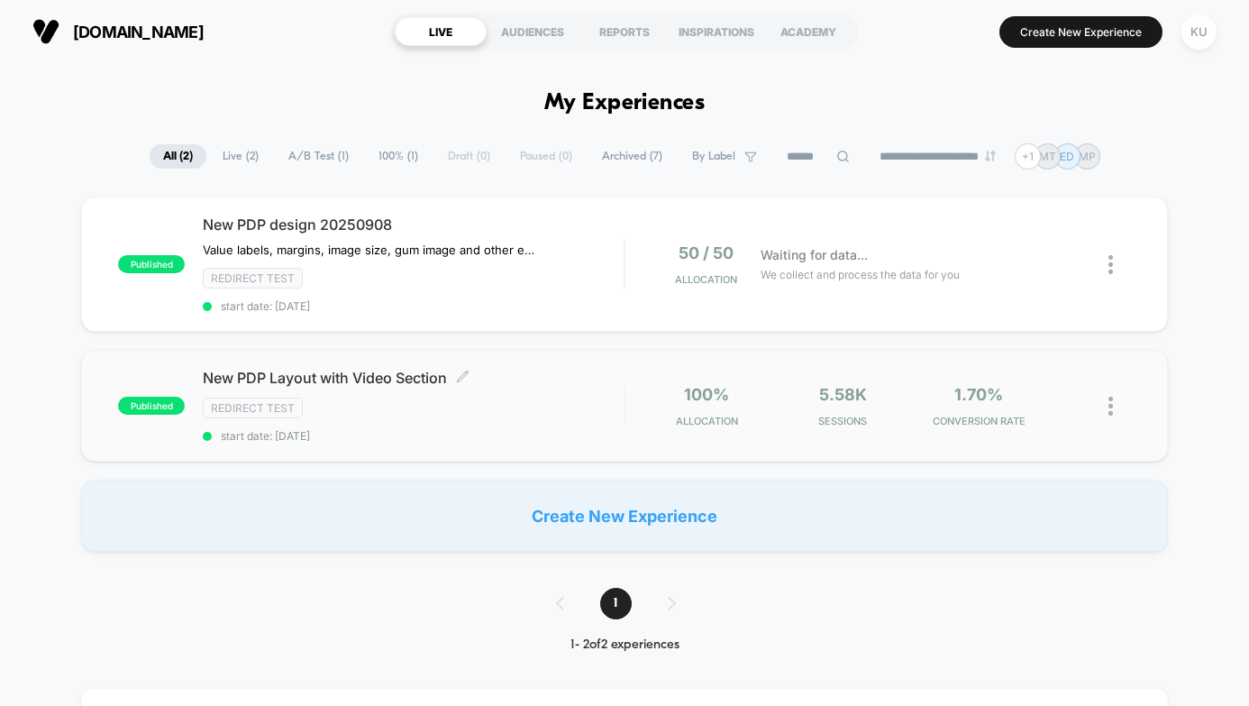
click at [546, 406] on div "Redirect Test" at bounding box center [413, 407] width 421 height 21
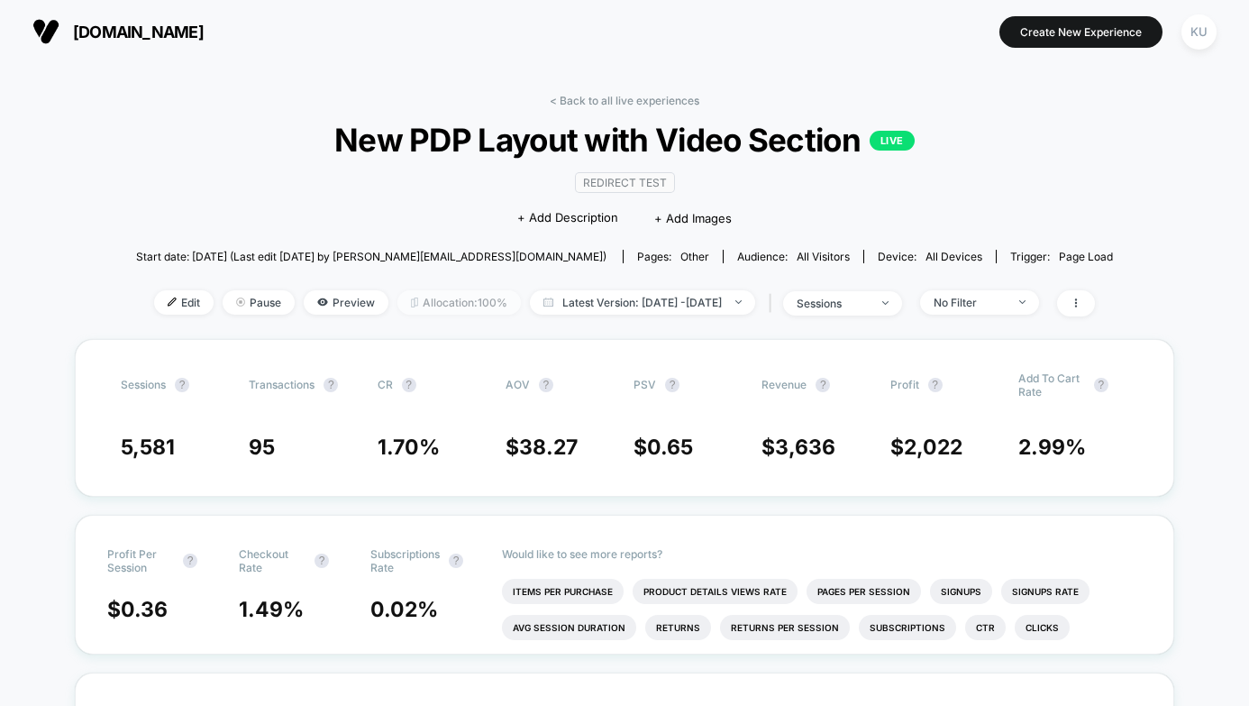
click at [412, 305] on span "Allocation: 100%" at bounding box center [458, 302] width 123 height 24
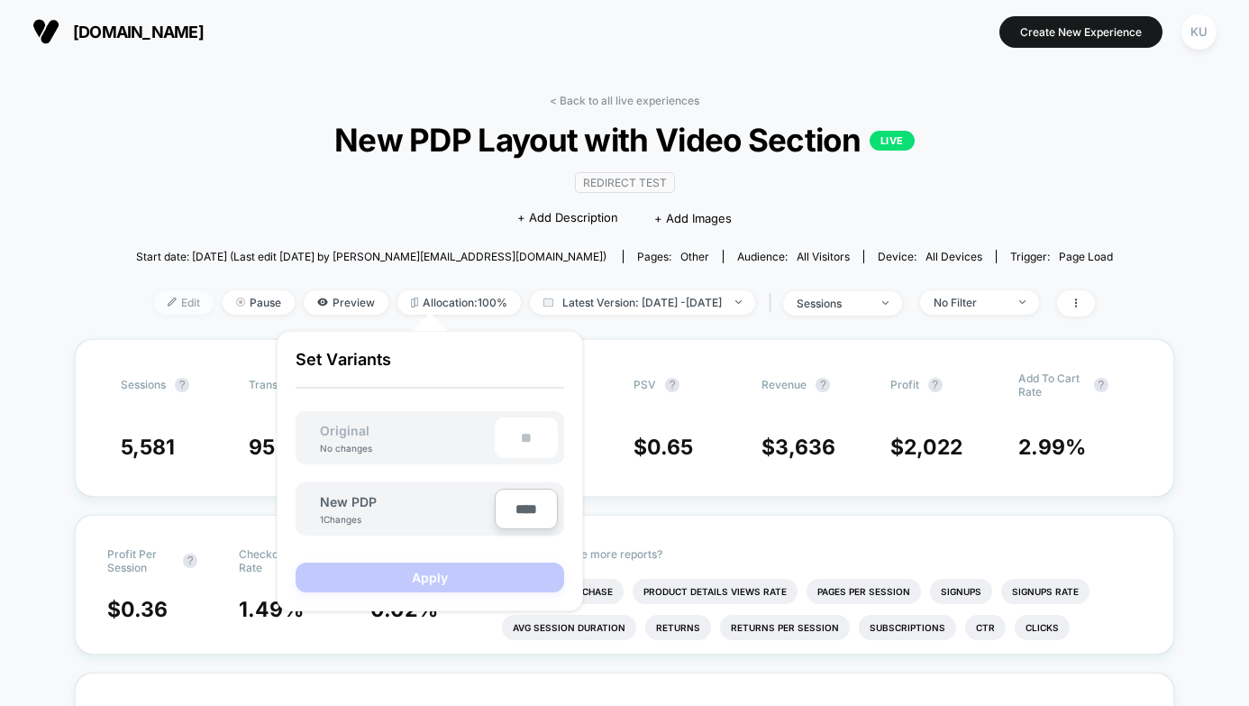
click at [160, 303] on span "Edit" at bounding box center [183, 302] width 59 height 24
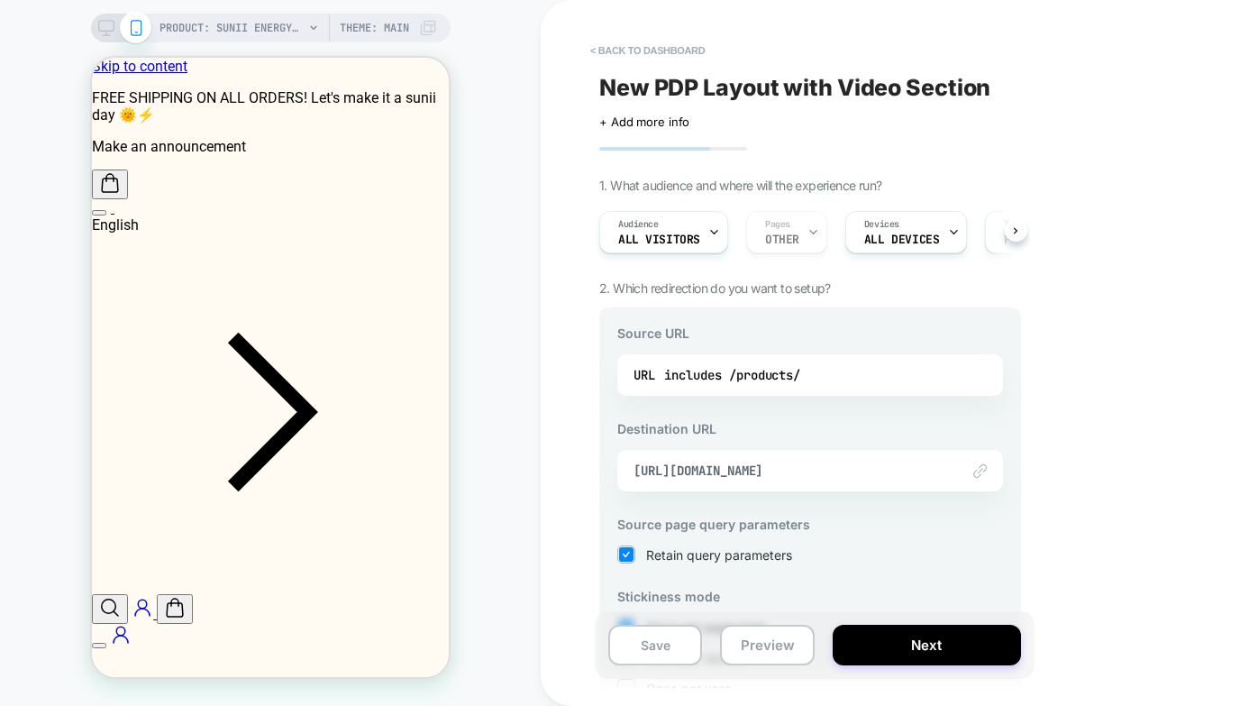
click at [885, 460] on div "Link to https://suniienergy.com/products/sunii-energy-gum?view=video-section-cro" at bounding box center [810, 470] width 386 height 41
click at [926, 470] on span "[URL][DOMAIN_NAME]" at bounding box center [788, 470] width 308 height 16
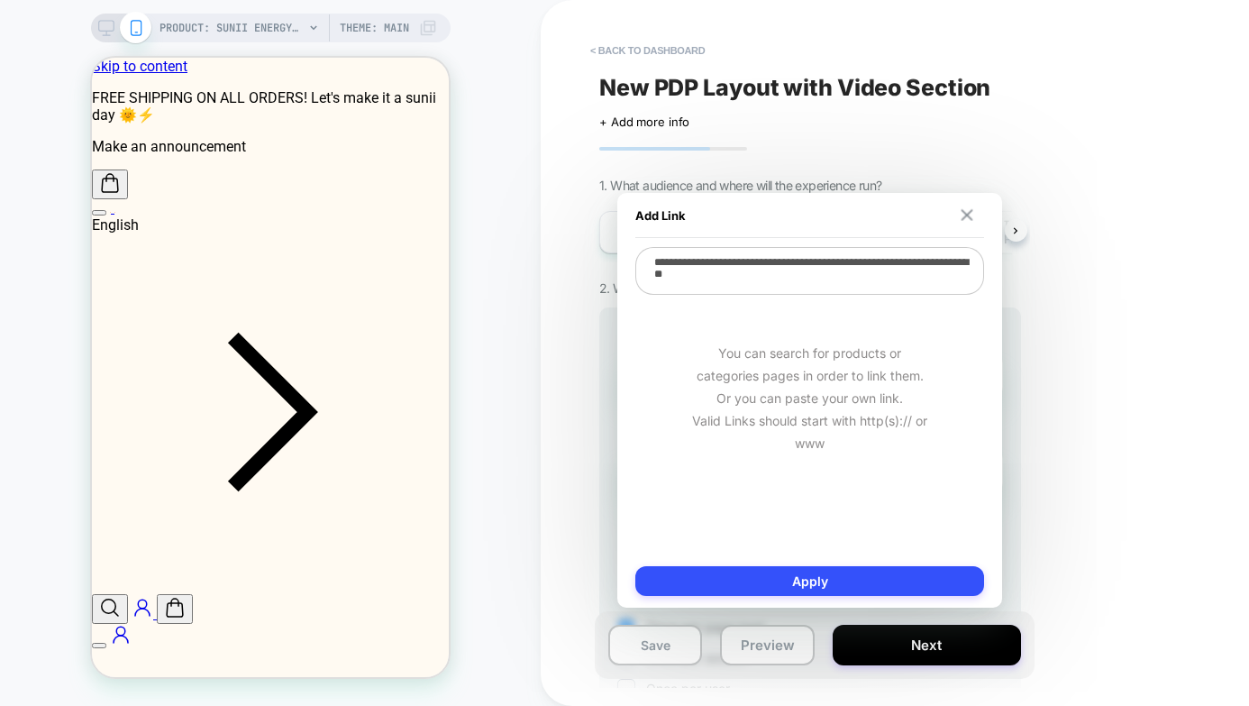
scroll to position [0, 4]
click at [966, 214] on img at bounding box center [968, 215] width 12 height 12
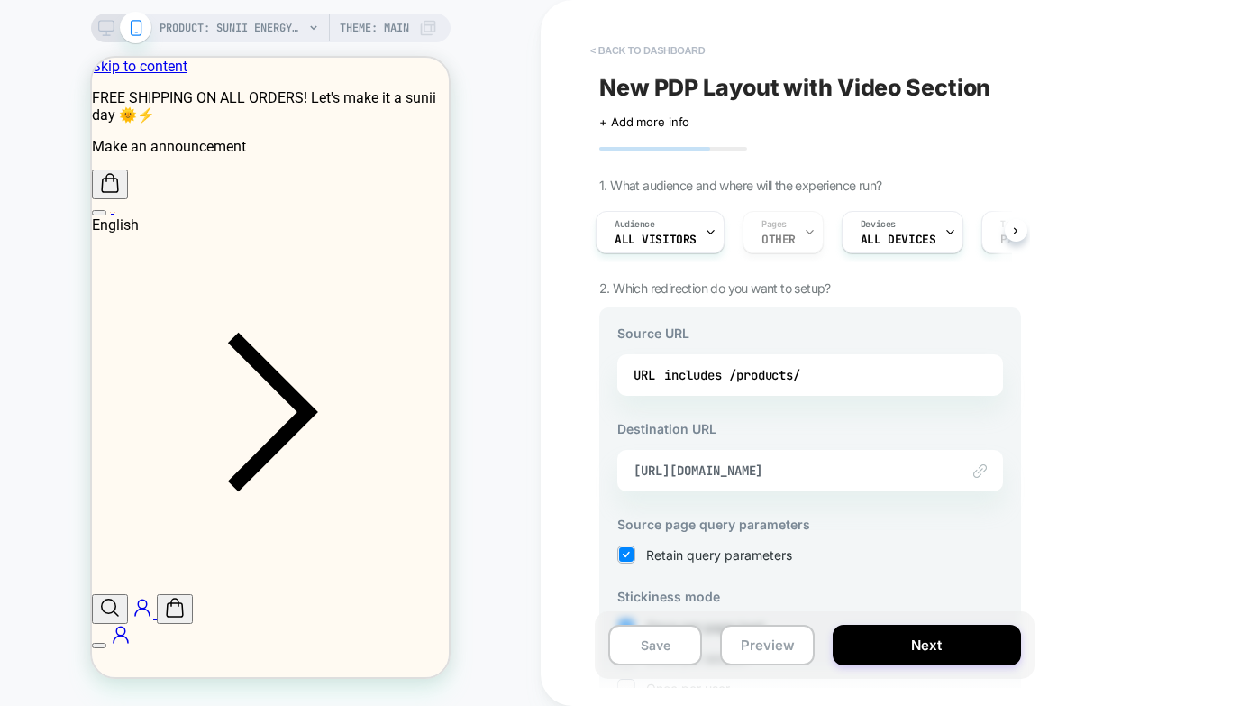
click at [632, 51] on button "< back to dashboard" at bounding box center [647, 50] width 132 height 29
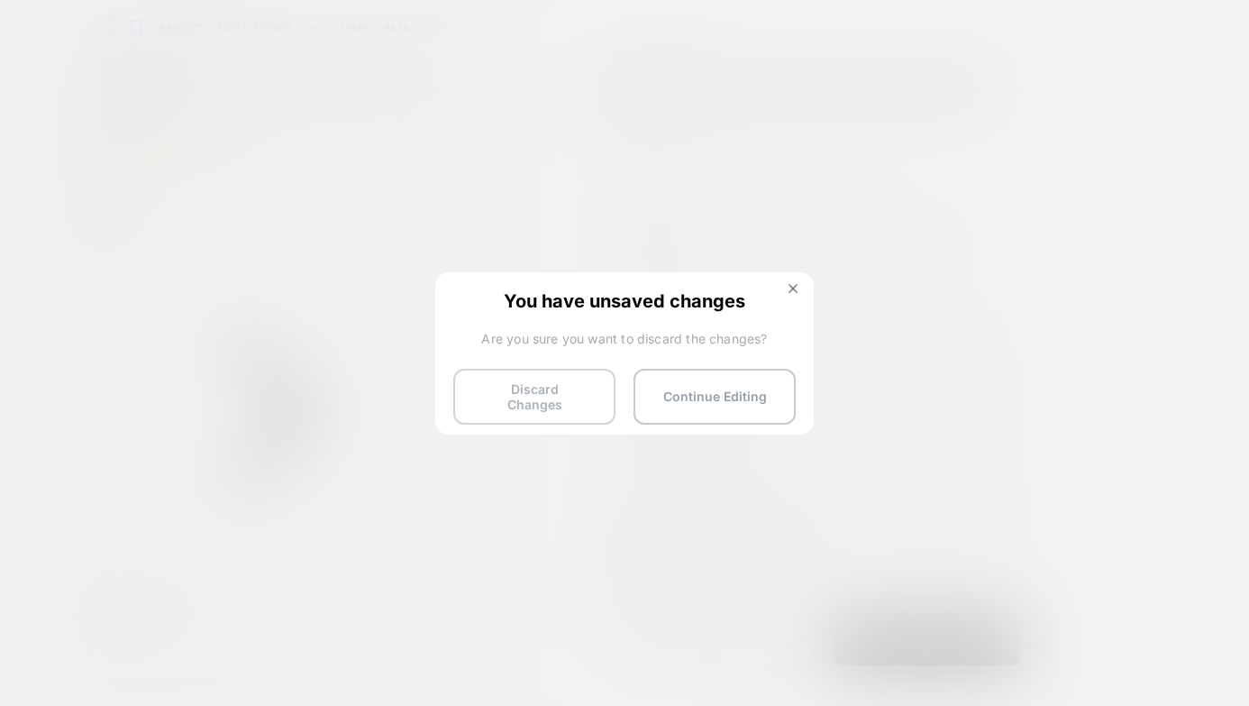
click at [491, 402] on button "Discard Changes" at bounding box center [534, 397] width 162 height 56
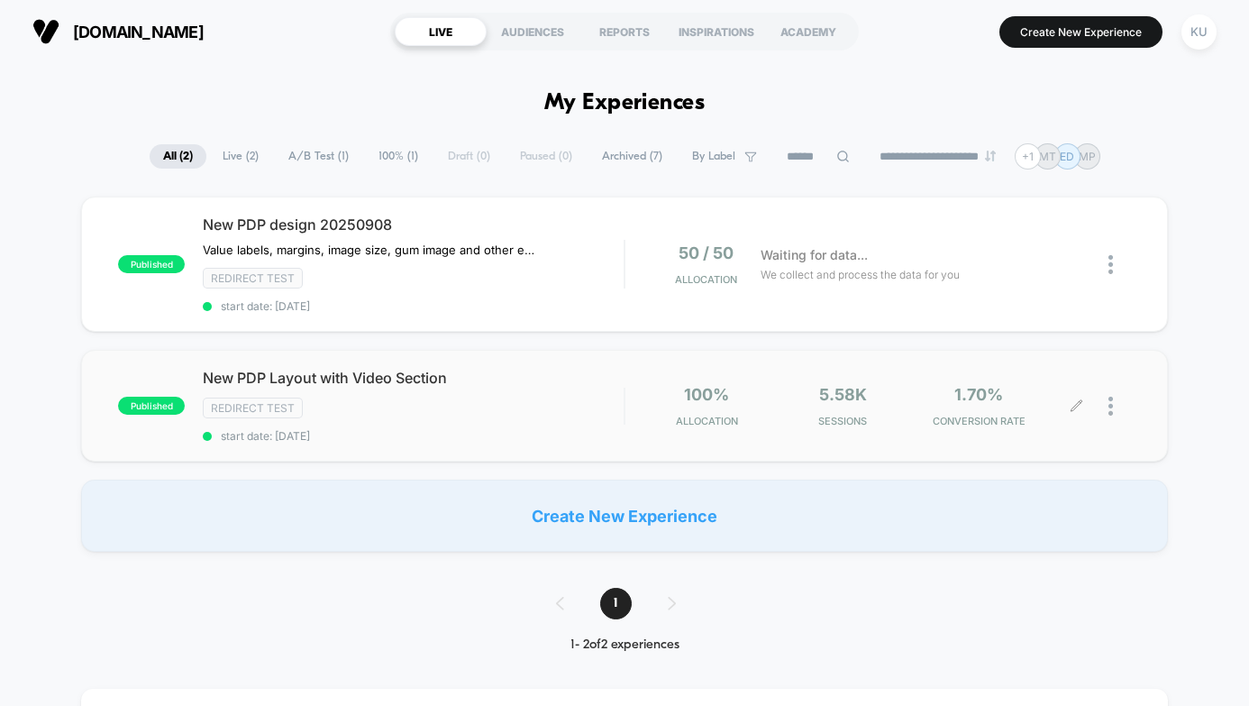
click at [1106, 405] on div at bounding box center [1104, 406] width 54 height 42
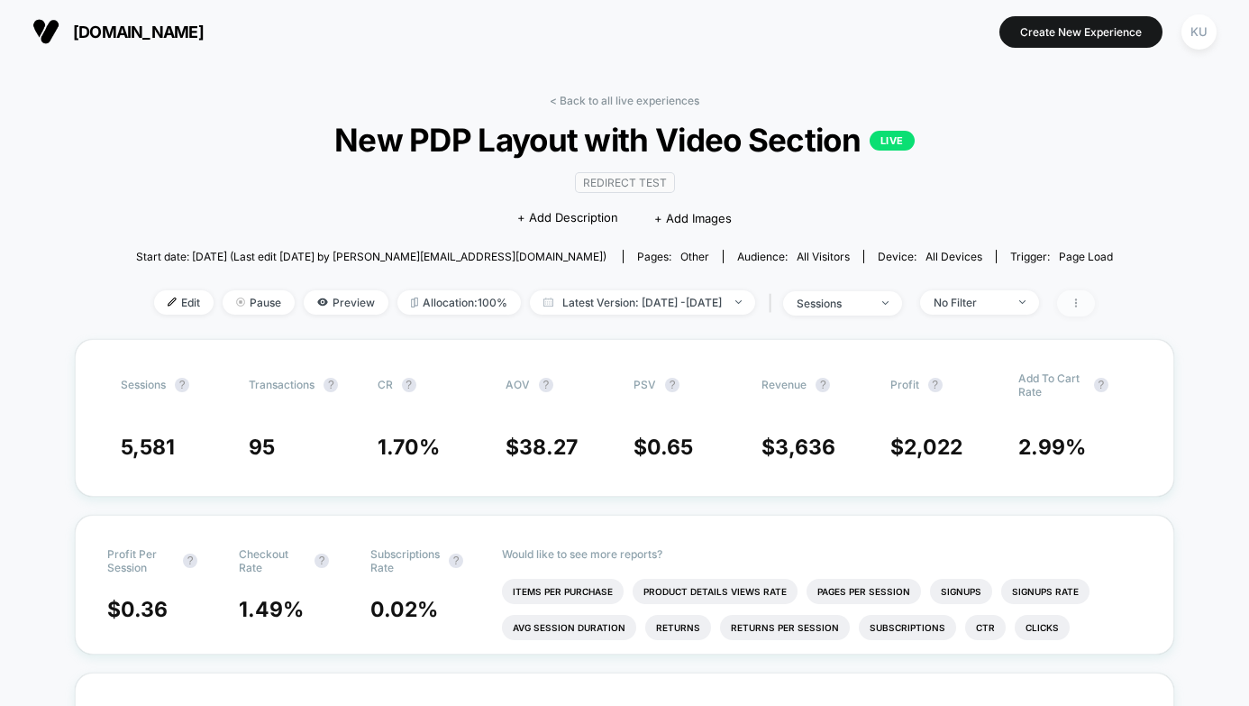
click at [1082, 304] on icon at bounding box center [1076, 302] width 11 height 11
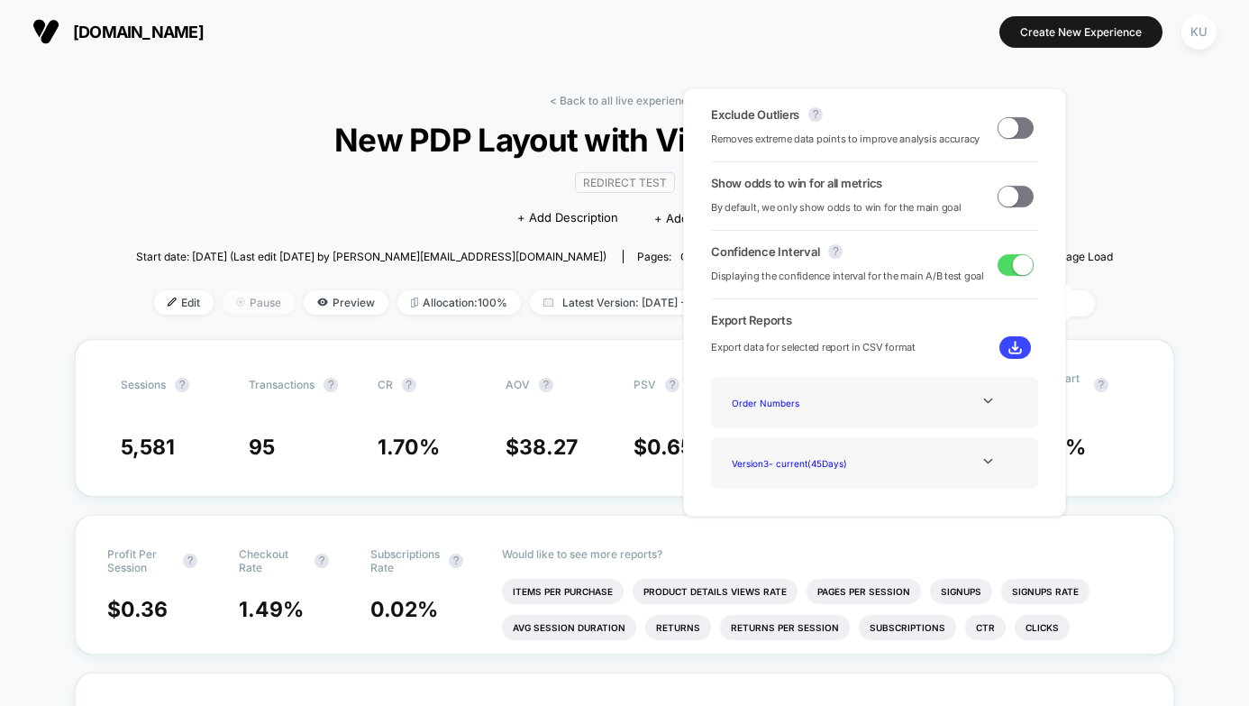
click at [246, 306] on span "Pause" at bounding box center [259, 302] width 72 height 24
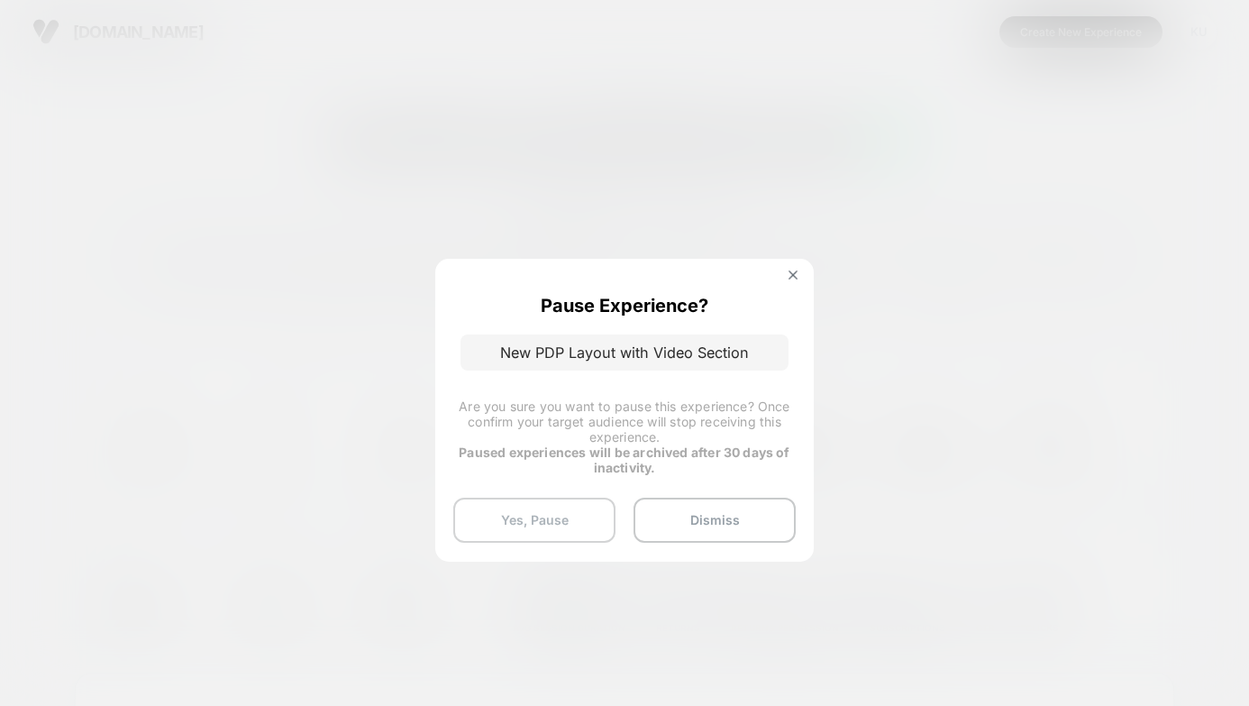
click at [532, 523] on button "Yes, Pause" at bounding box center [534, 520] width 162 height 45
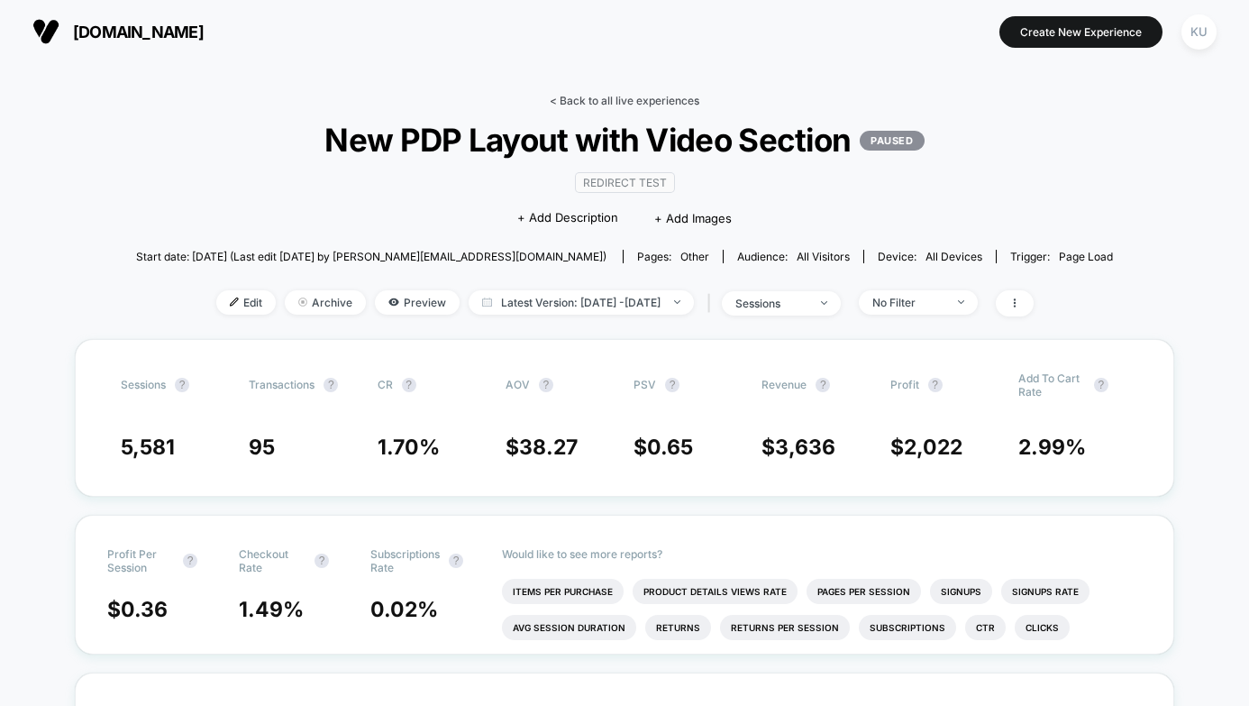
click at [626, 105] on link "< Back to all live experiences" at bounding box center [625, 101] width 150 height 14
